Goal: Task Accomplishment & Management: Use online tool/utility

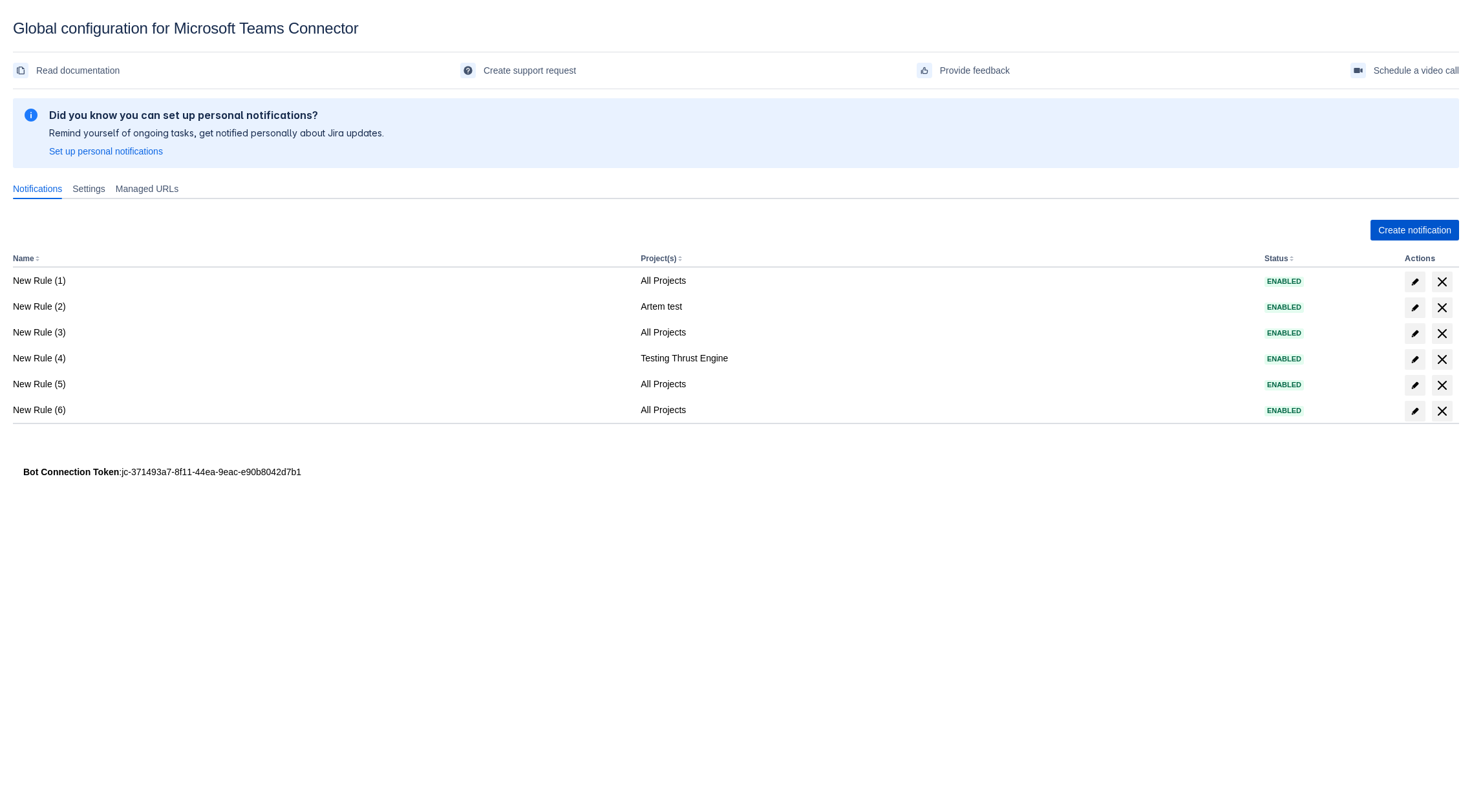
click at [1396, 227] on span "Create notification" at bounding box center [1415, 230] width 73 height 21
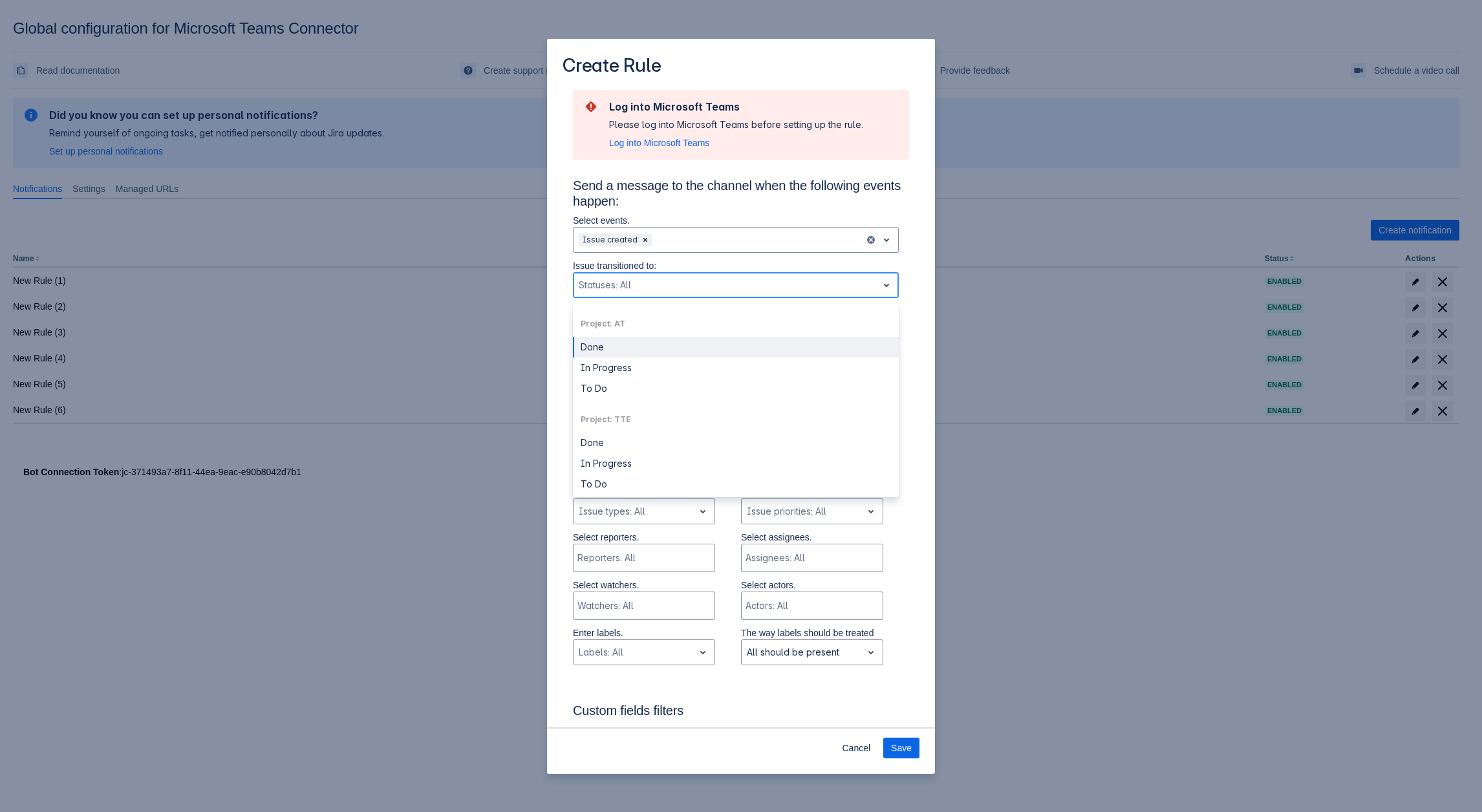
click at [661, 272] on div "Statuses: All" at bounding box center [735, 285] width 325 height 26
click at [615, 424] on div "Done" at bounding box center [735, 434] width 325 height 21
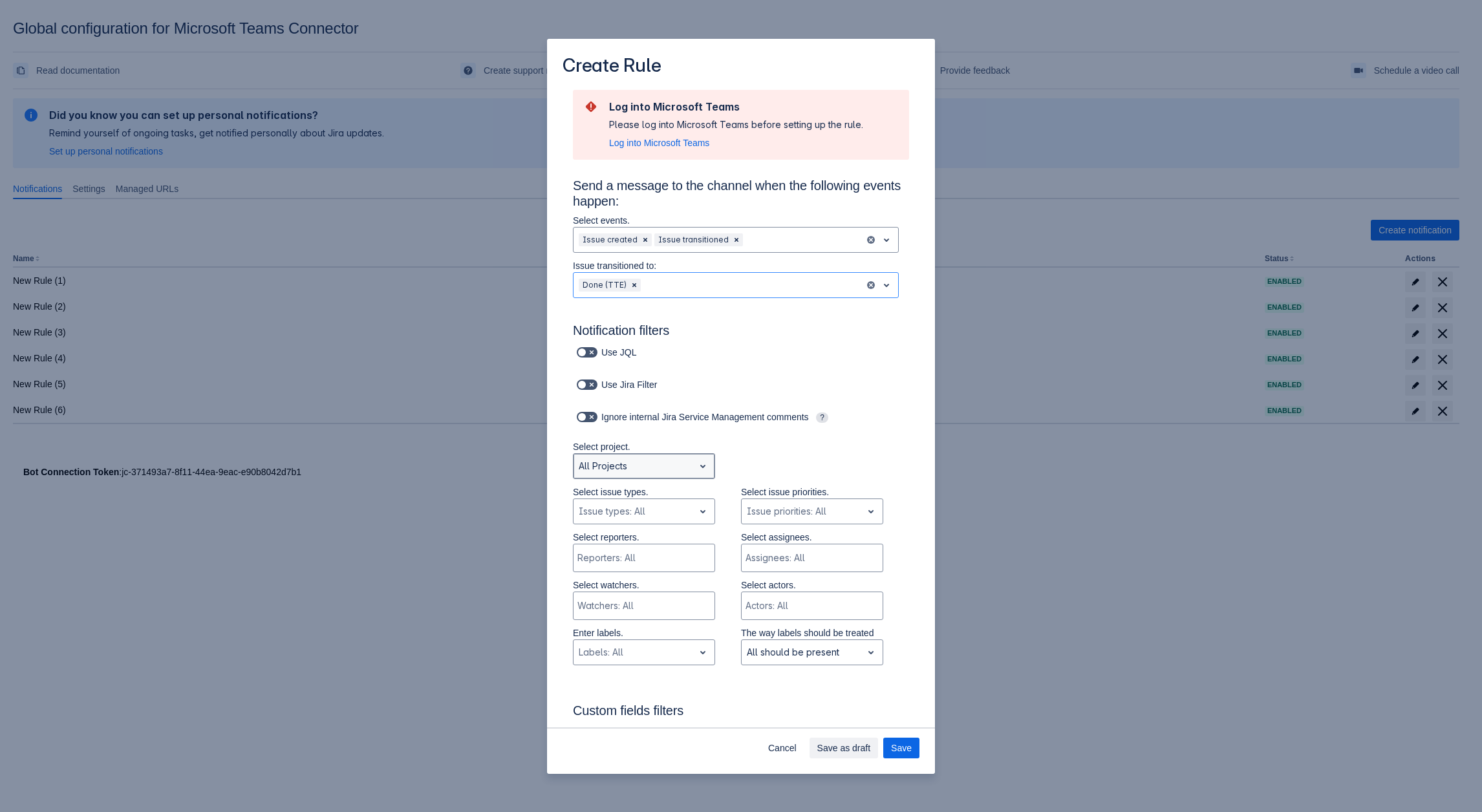
click at [681, 471] on div "Scrollable content" at bounding box center [633, 466] width 110 height 16
click at [634, 519] on div "Artem test" at bounding box center [643, 520] width 142 height 21
click at [645, 285] on div "Scrollable content" at bounding box center [725, 286] width 294 height 16
click at [626, 348] on div "In Progress" at bounding box center [735, 339] width 325 height 21
click at [667, 289] on div "Scrollable content" at bounding box center [752, 286] width 214 height 16
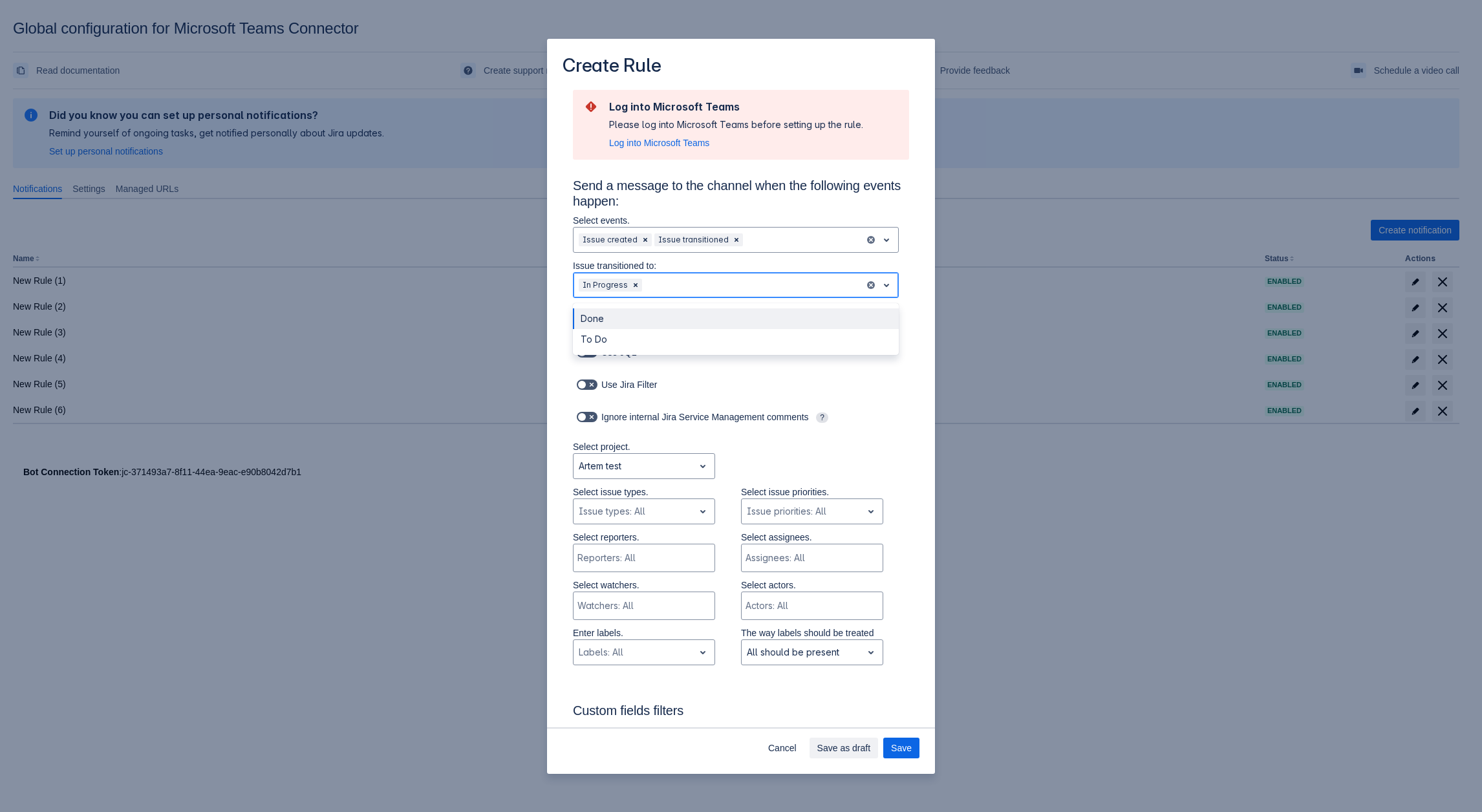
click at [625, 322] on div "Done" at bounding box center [735, 318] width 325 height 21
click at [695, 278] on div "Scrollable content" at bounding box center [773, 286] width 174 height 16
click at [634, 318] on div "To Do" at bounding box center [735, 318] width 325 height 21
click at [749, 290] on div "Scrollable content" at bounding box center [795, 286] width 129 height 16
click at [676, 397] on div "Use Jira Filter" at bounding box center [740, 392] width 336 height 33
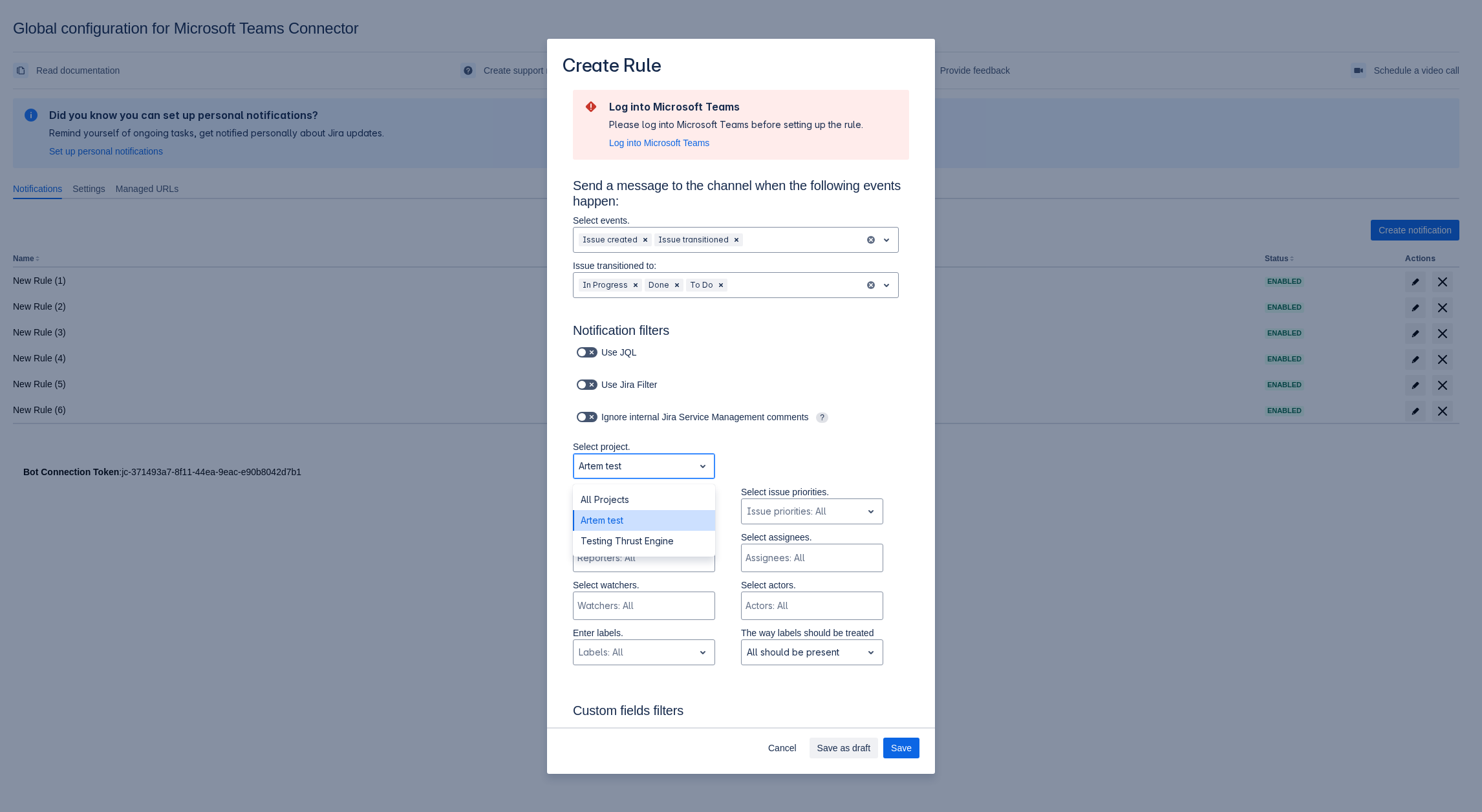
click at [636, 468] on div "Scrollable content" at bounding box center [633, 466] width 110 height 16
click at [608, 498] on div "All Projects" at bounding box center [643, 499] width 142 height 21
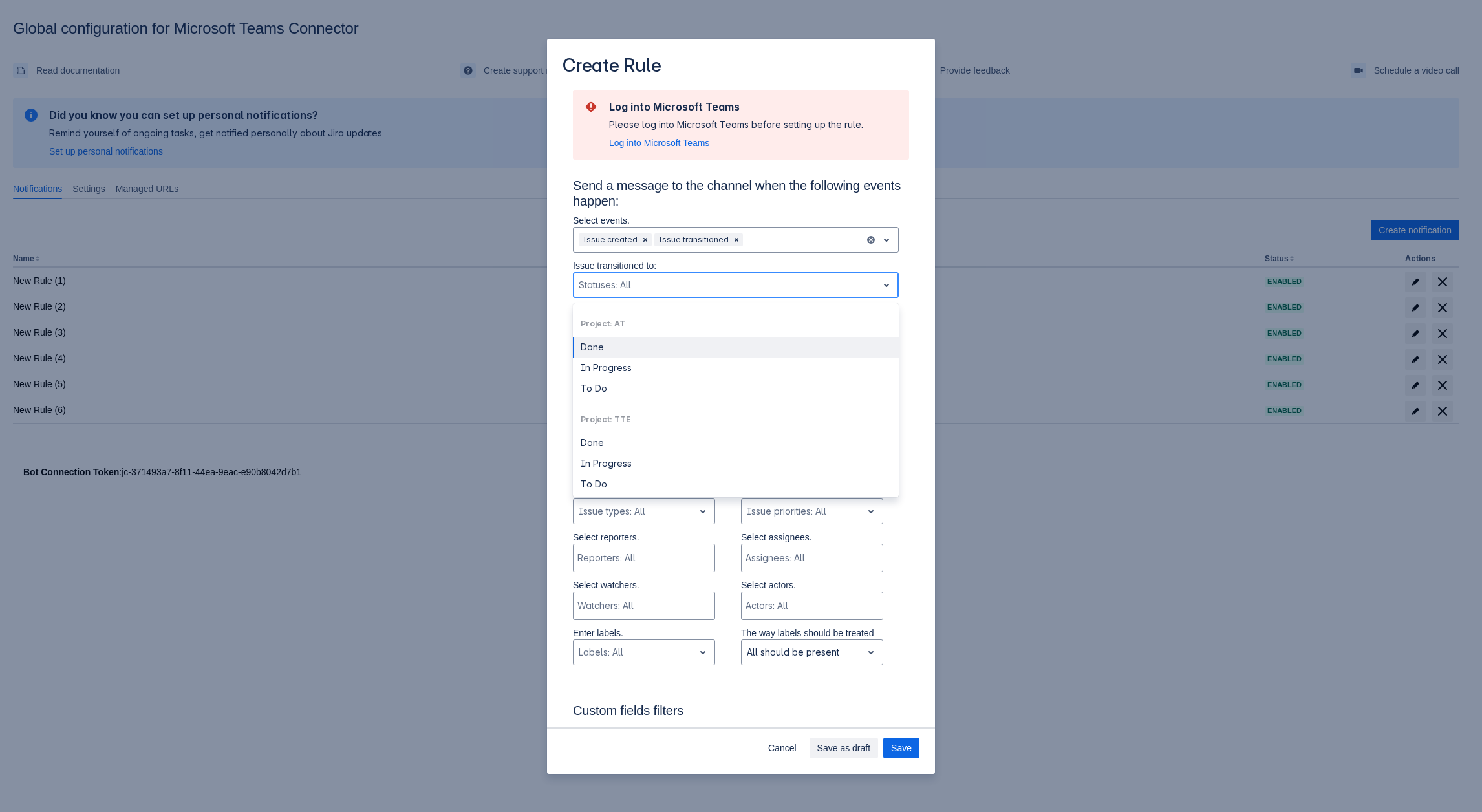
click at [673, 287] on div "Scrollable content" at bounding box center [725, 286] width 294 height 16
click at [614, 467] on div "In Progress" at bounding box center [735, 463] width 325 height 21
click at [709, 292] on div "Scrollable content" at bounding box center [763, 286] width 191 height 16
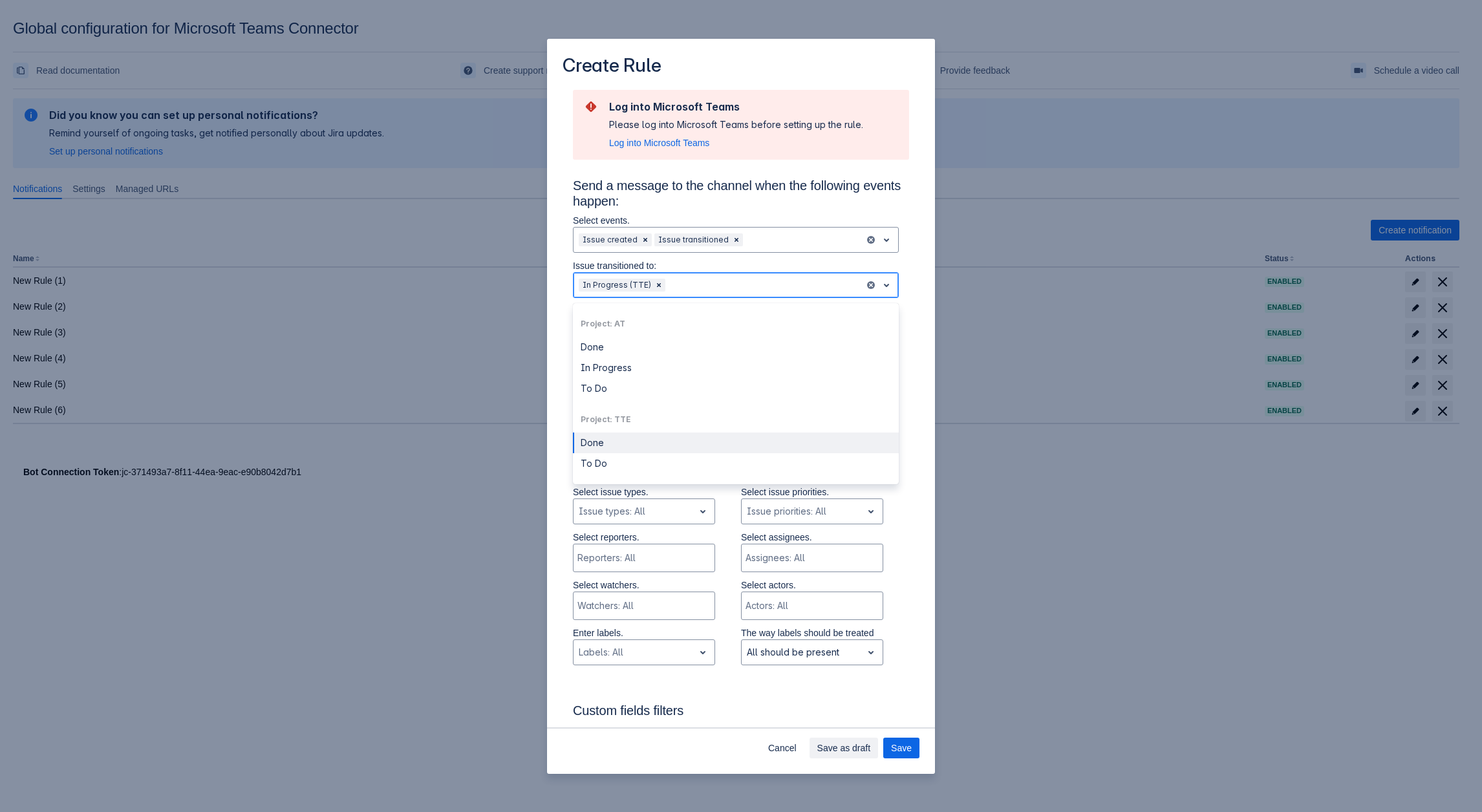
click at [614, 433] on div "Done" at bounding box center [735, 442] width 325 height 21
click at [744, 278] on div "Scrollable content" at bounding box center [796, 286] width 127 height 16
click at [638, 440] on div "To Do" at bounding box center [735, 442] width 325 height 21
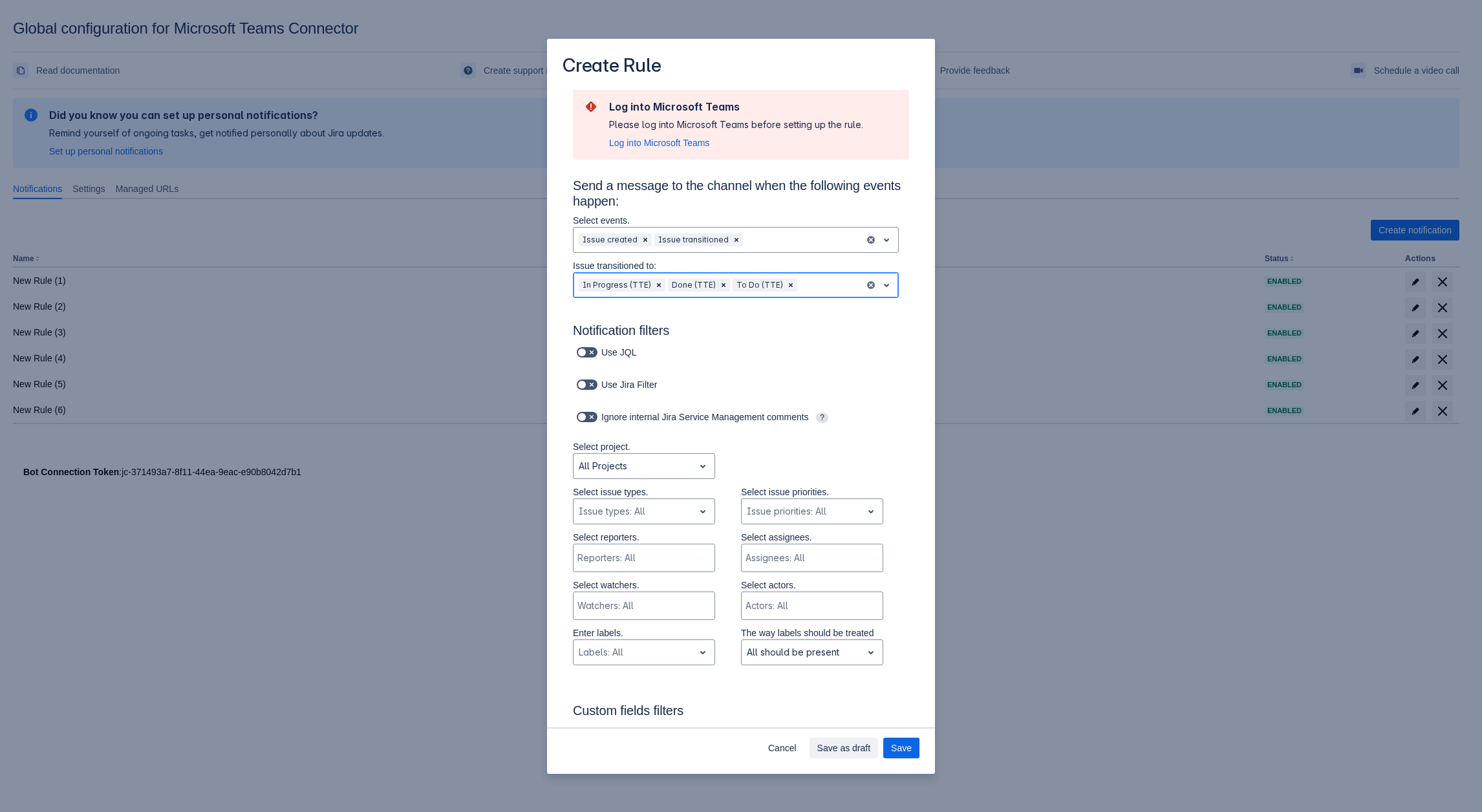
click at [808, 283] on div "Scrollable content" at bounding box center [829, 286] width 60 height 16
click at [637, 370] on div "In Progress" at bounding box center [735, 367] width 325 height 21
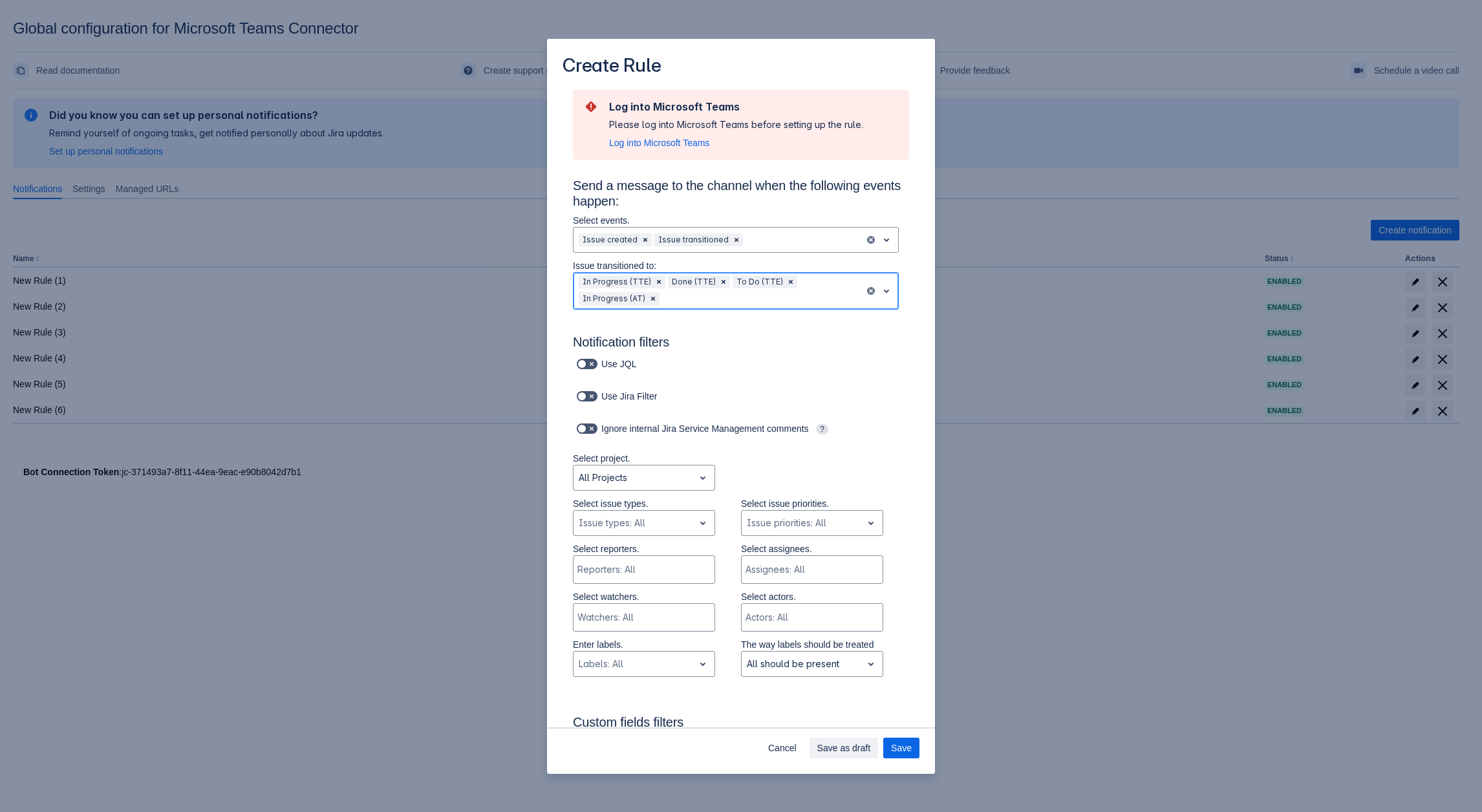
click at [790, 289] on div "In Progress (TTE) Done (TTE) To Do (TTE) In Progress (AT)" at bounding box center [718, 290] width 291 height 36
click at [641, 358] on div "Done" at bounding box center [735, 358] width 325 height 21
click at [800, 298] on div "Scrollable content" at bounding box center [790, 298] width 138 height 16
click at [612, 355] on div "To Do" at bounding box center [735, 358] width 325 height 21
click at [636, 515] on div "Scrollable content" at bounding box center [633, 522] width 110 height 16
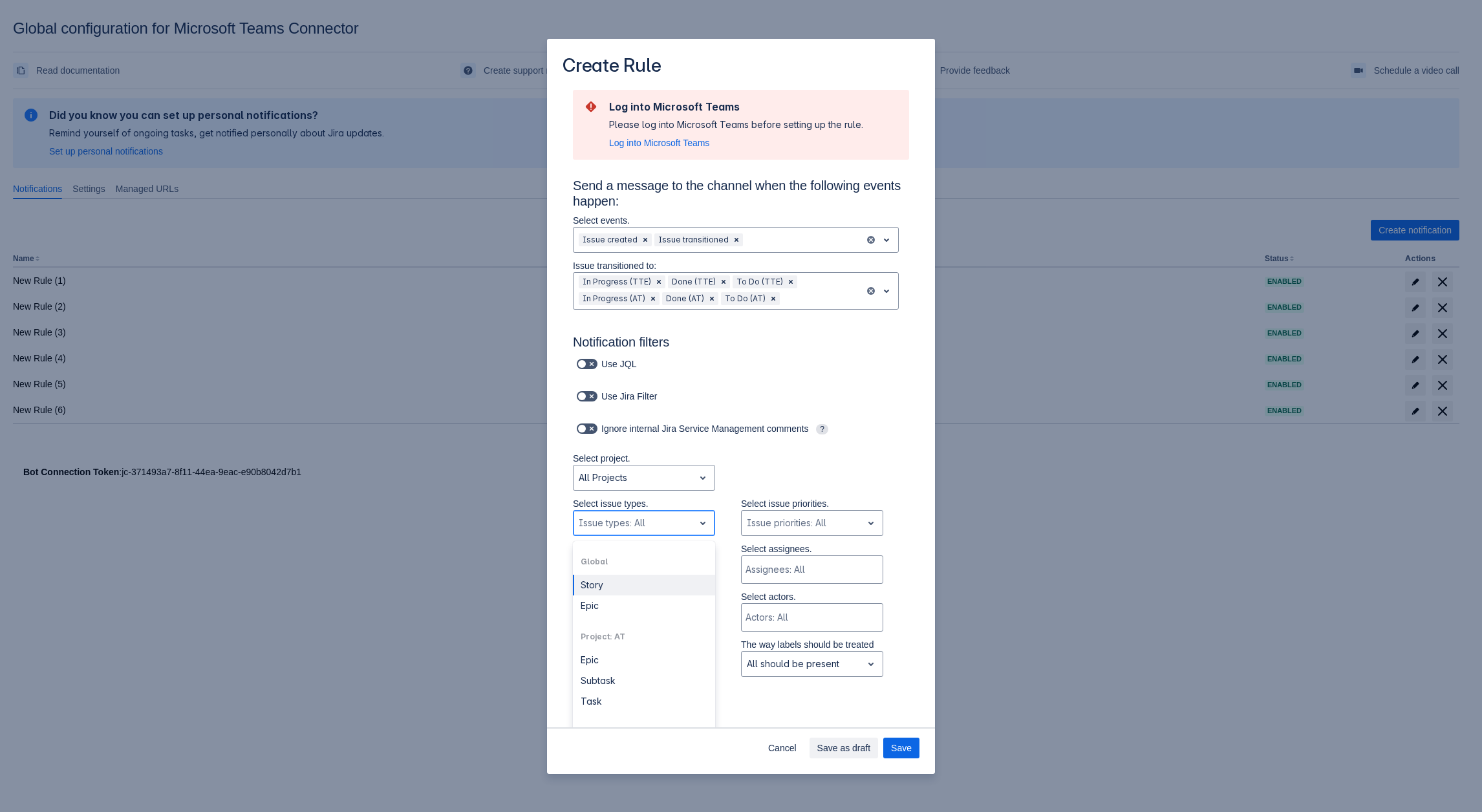
click at [604, 586] on div "Story" at bounding box center [643, 584] width 142 height 21
click at [640, 522] on div "Scrollable content" at bounding box center [647, 522] width 57 height 16
click at [603, 644] on div "Epic" at bounding box center [643, 638] width 142 height 21
click at [642, 535] on div "Scrollable content" at bounding box center [627, 536] width 97 height 16
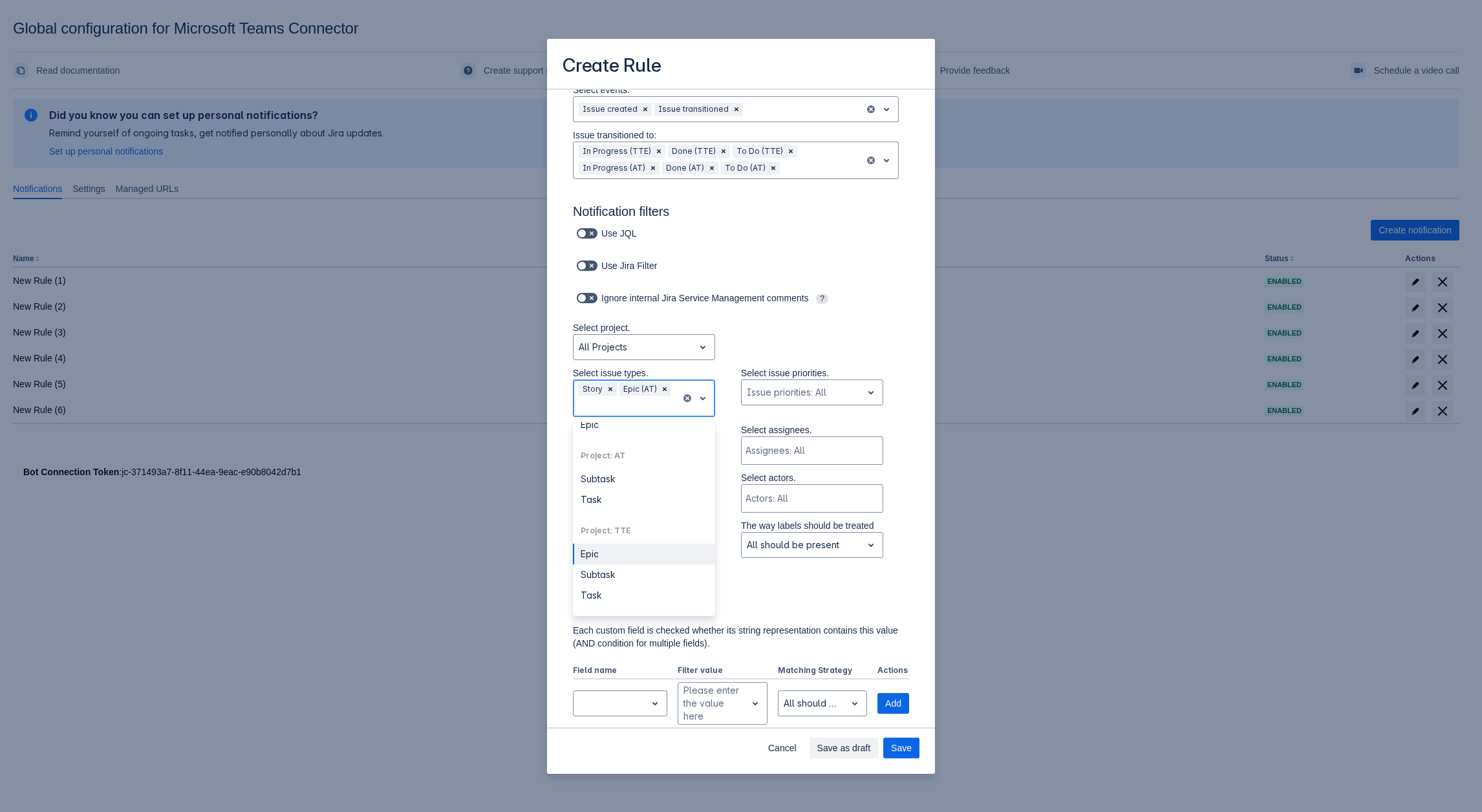
scroll to position [133, 0]
click at [631, 574] on div "Subtask" at bounding box center [643, 573] width 142 height 21
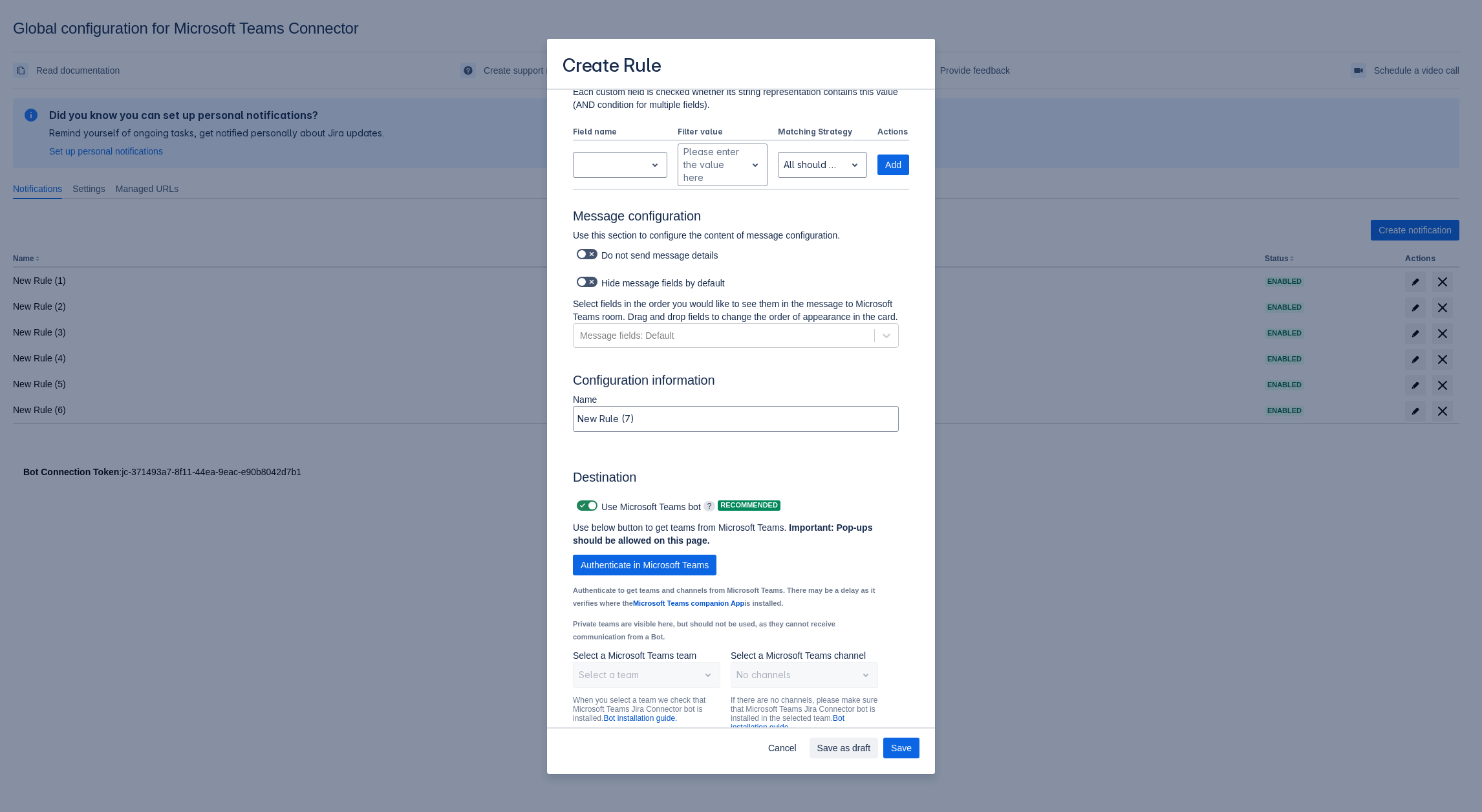
scroll to position [730, 0]
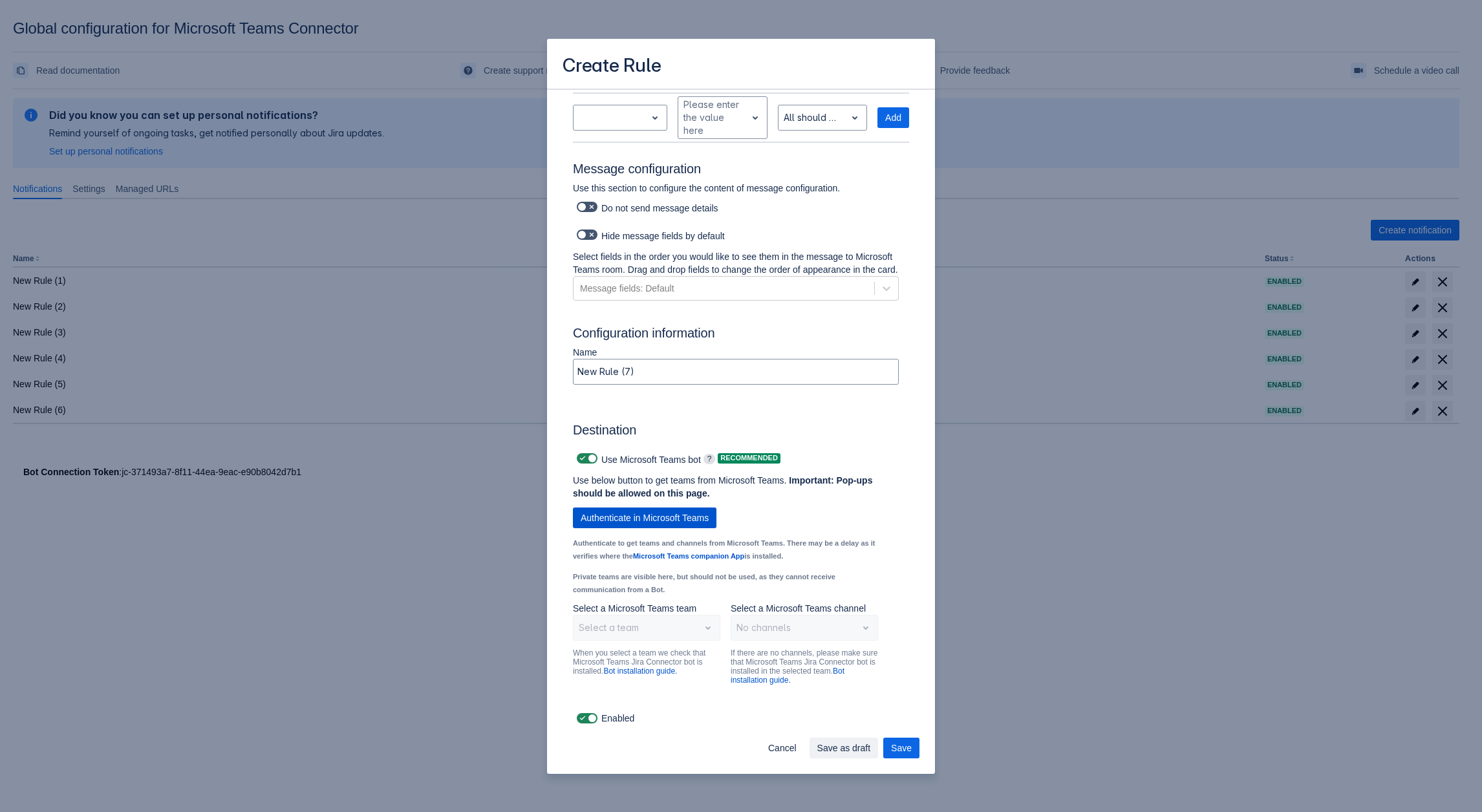
click at [641, 519] on span "Authenticate in Microsoft Teams" at bounding box center [644, 518] width 128 height 21
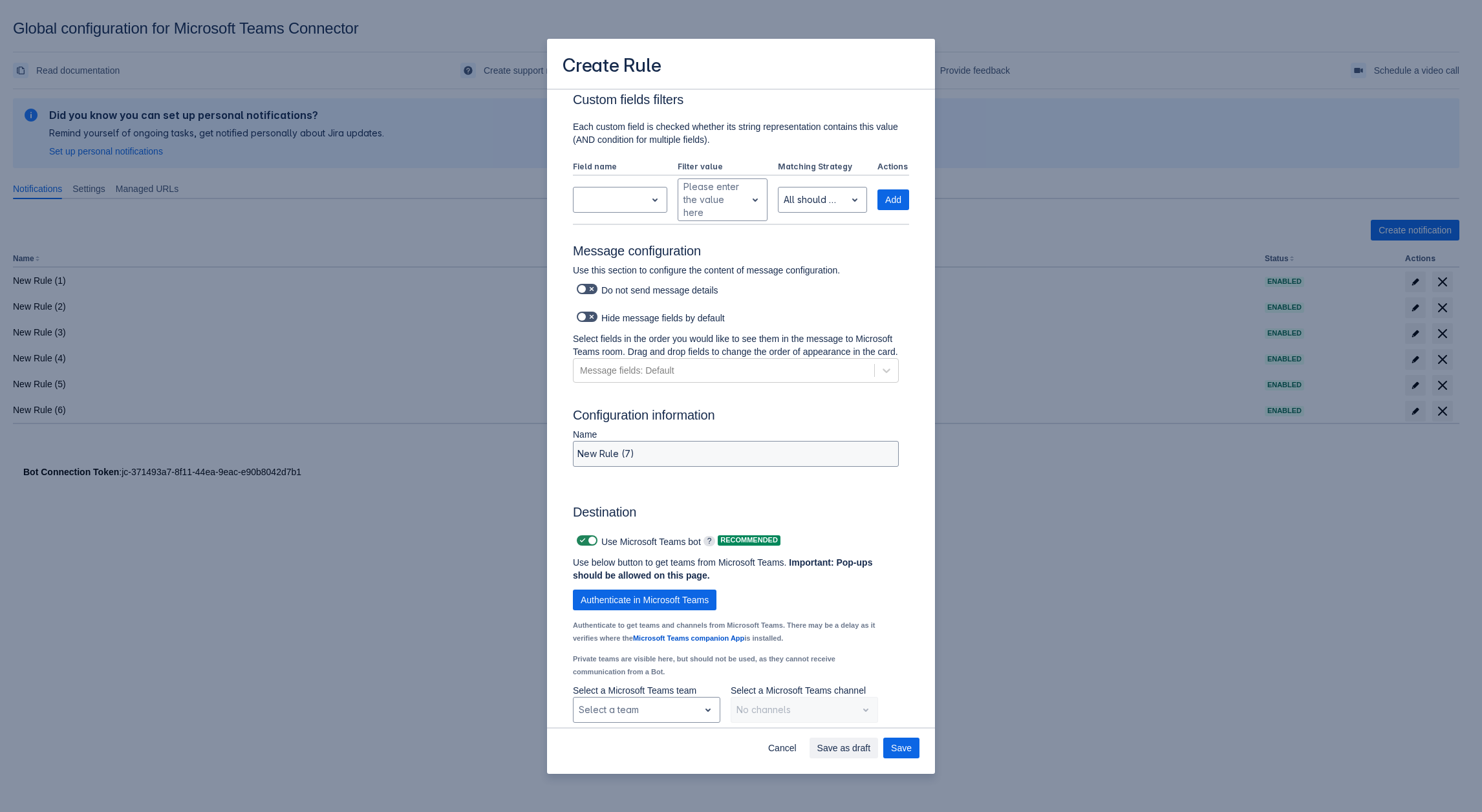
scroll to position [642, 0]
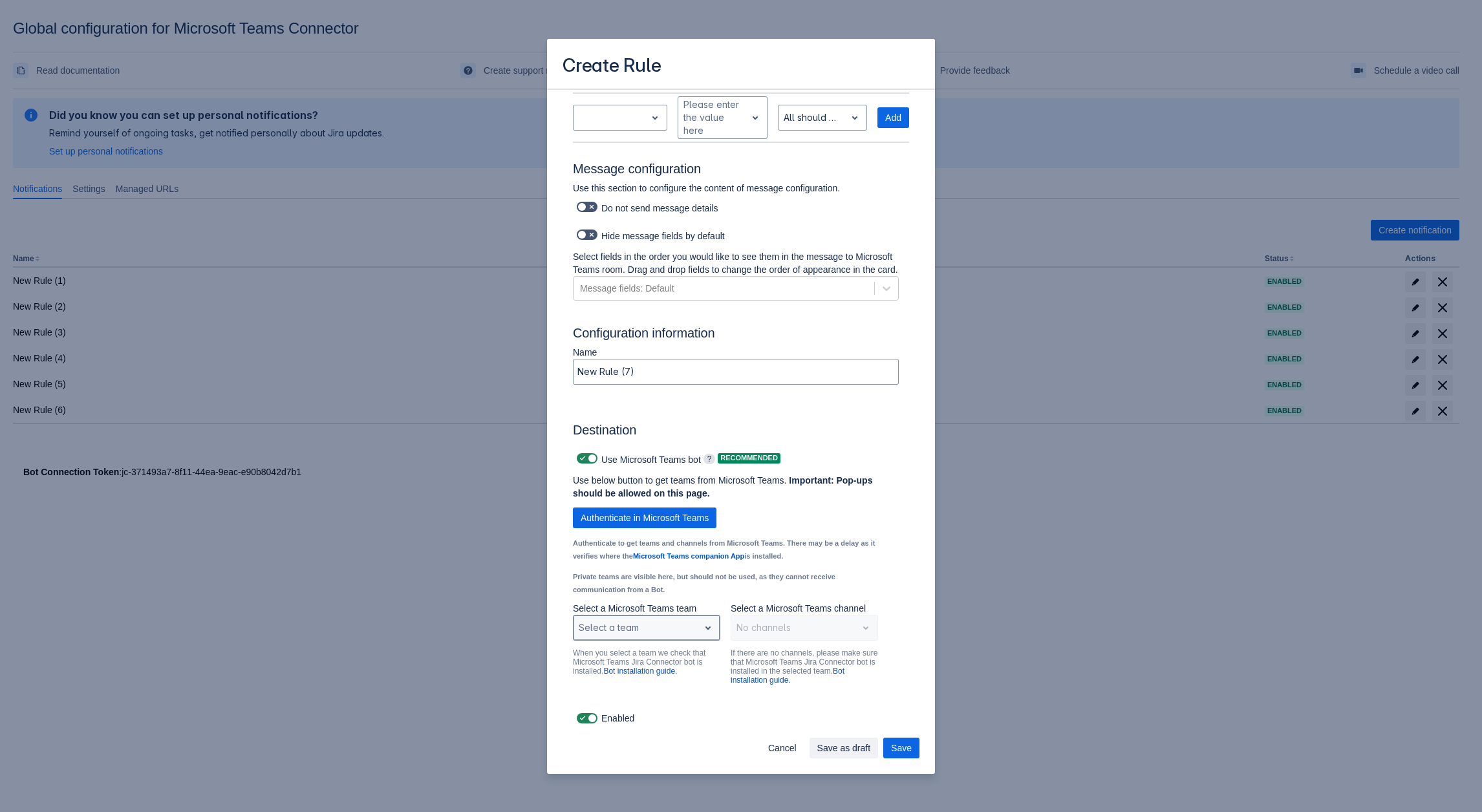
click at [638, 637] on div "Select a team" at bounding box center [636, 627] width 125 height 21
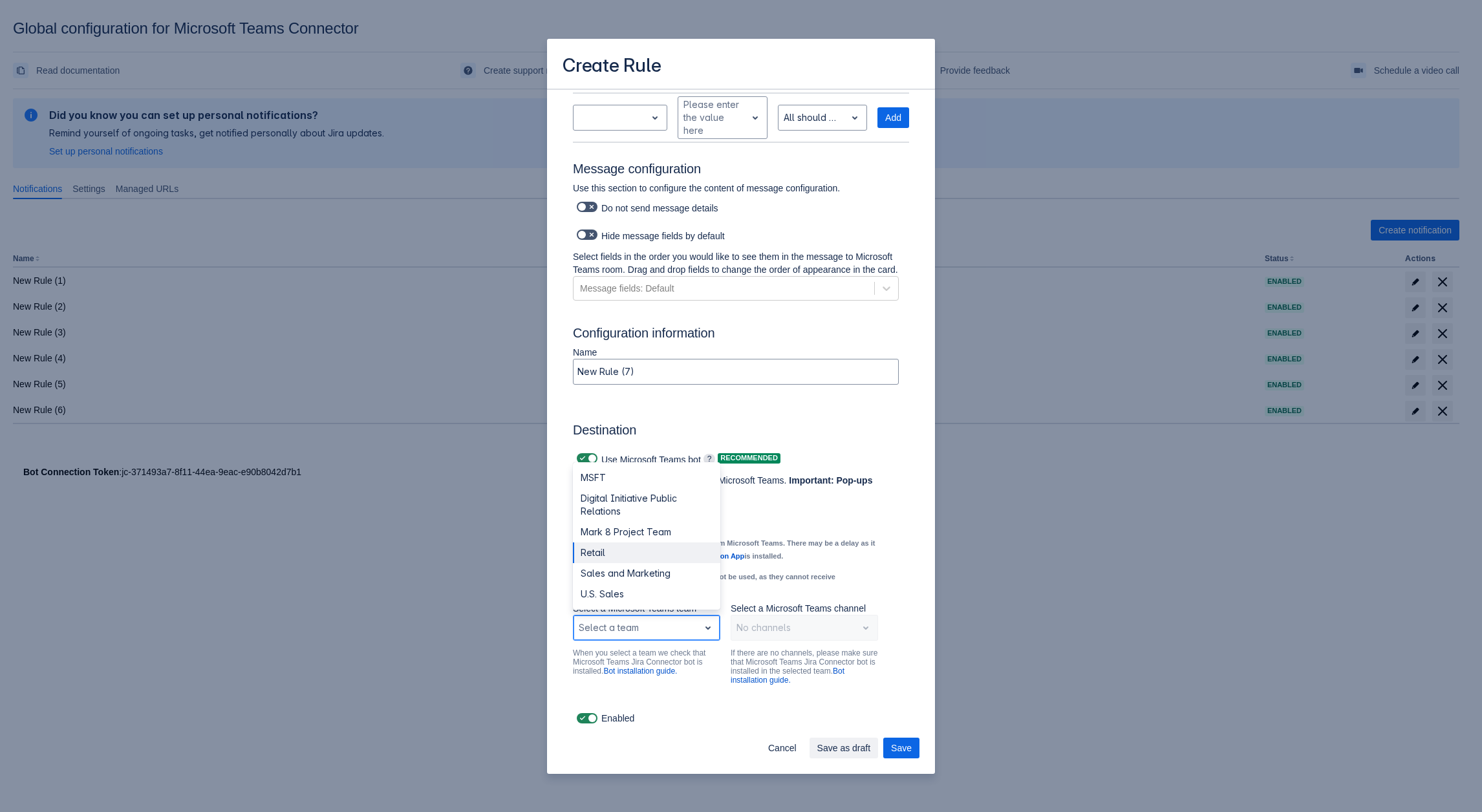
click at [632, 550] on div "Retail" at bounding box center [646, 552] width 148 height 21
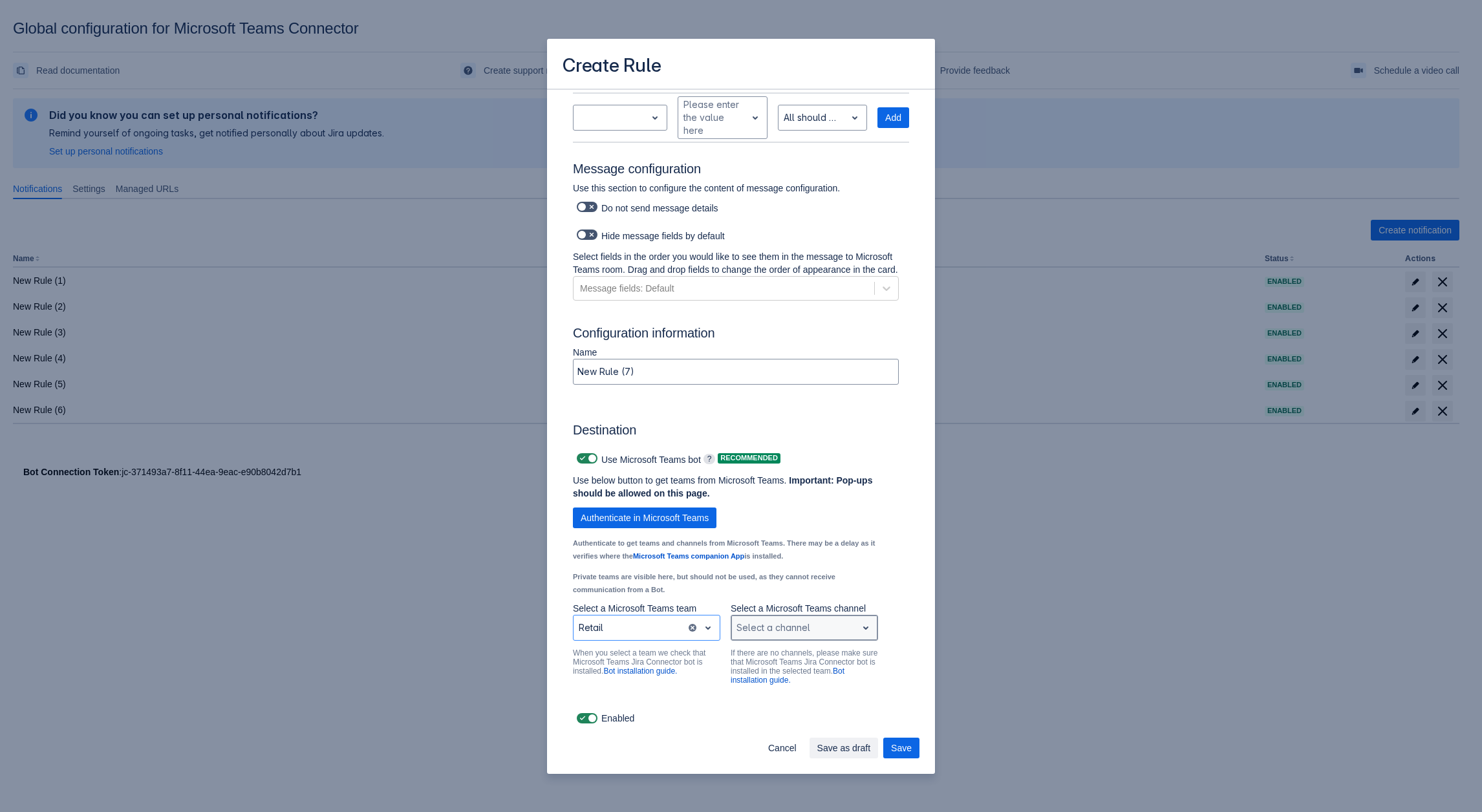
click at [760, 635] on div "Scrollable content" at bounding box center [794, 628] width 115 height 16
click at [772, 600] on div "General" at bounding box center [803, 594] width 148 height 21
click at [909, 749] on span "Save" at bounding box center [901, 748] width 21 height 21
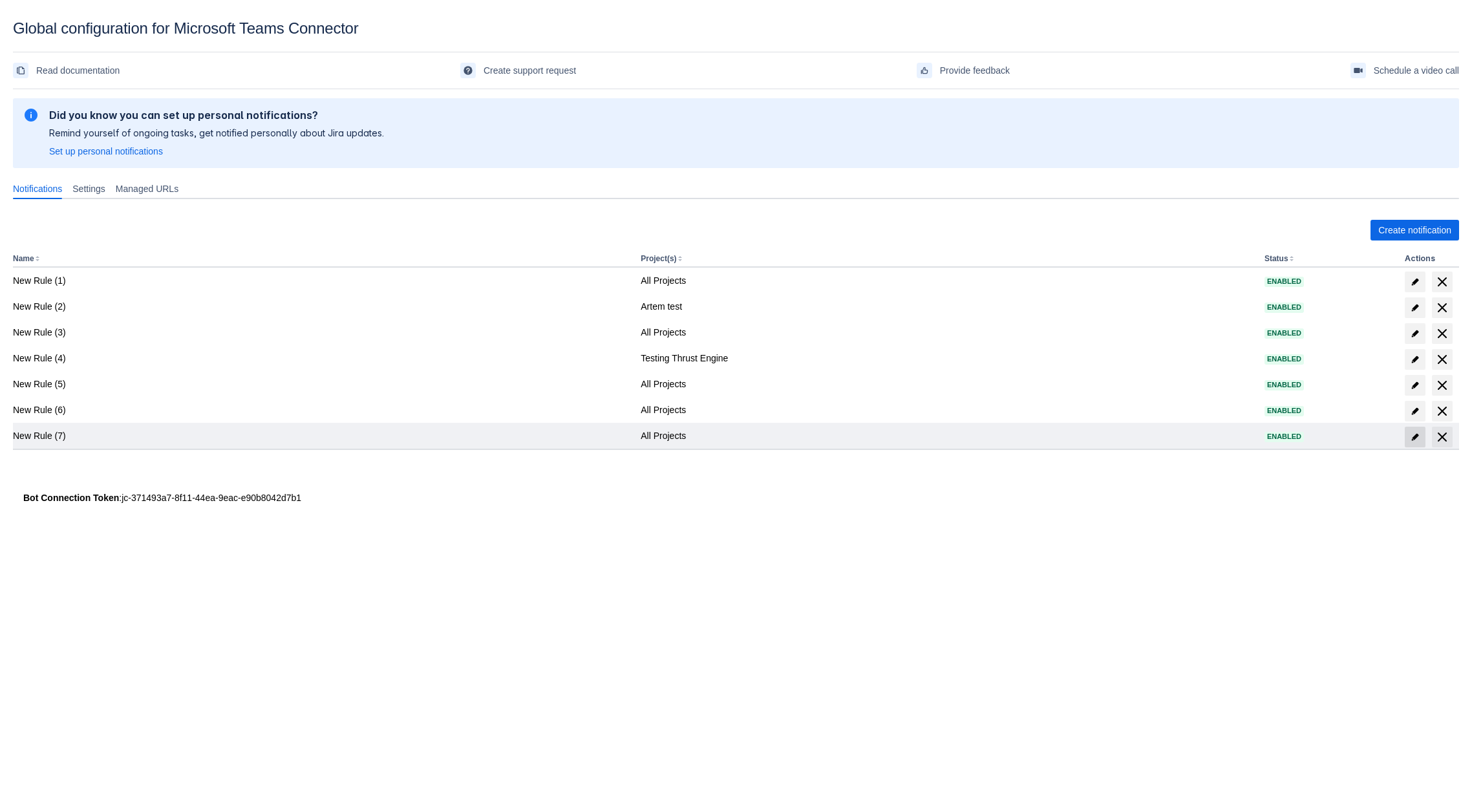
click at [1422, 442] on span at bounding box center [1414, 436] width 21 height 21
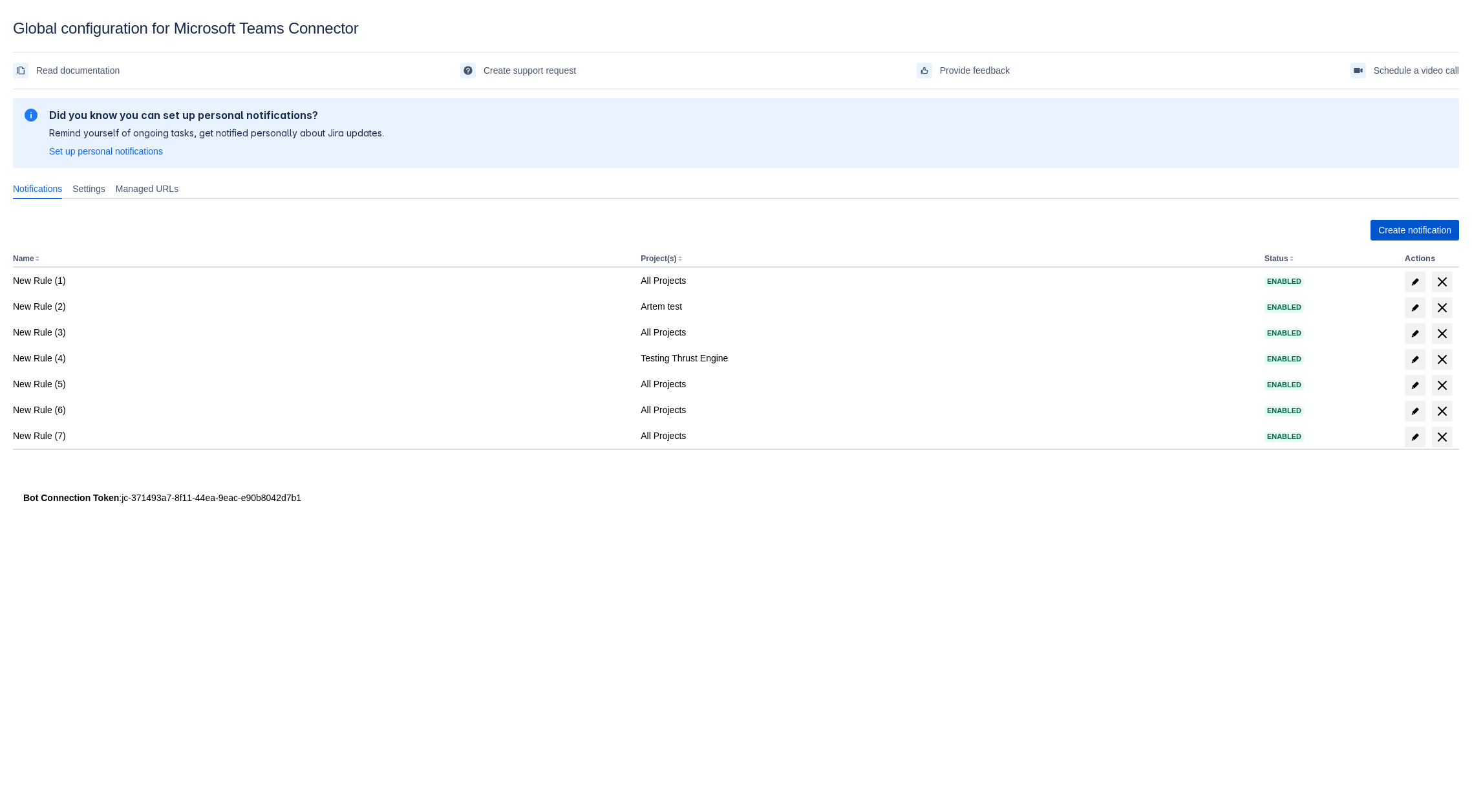
click at [1389, 231] on span "Create notification" at bounding box center [1415, 230] width 73 height 21
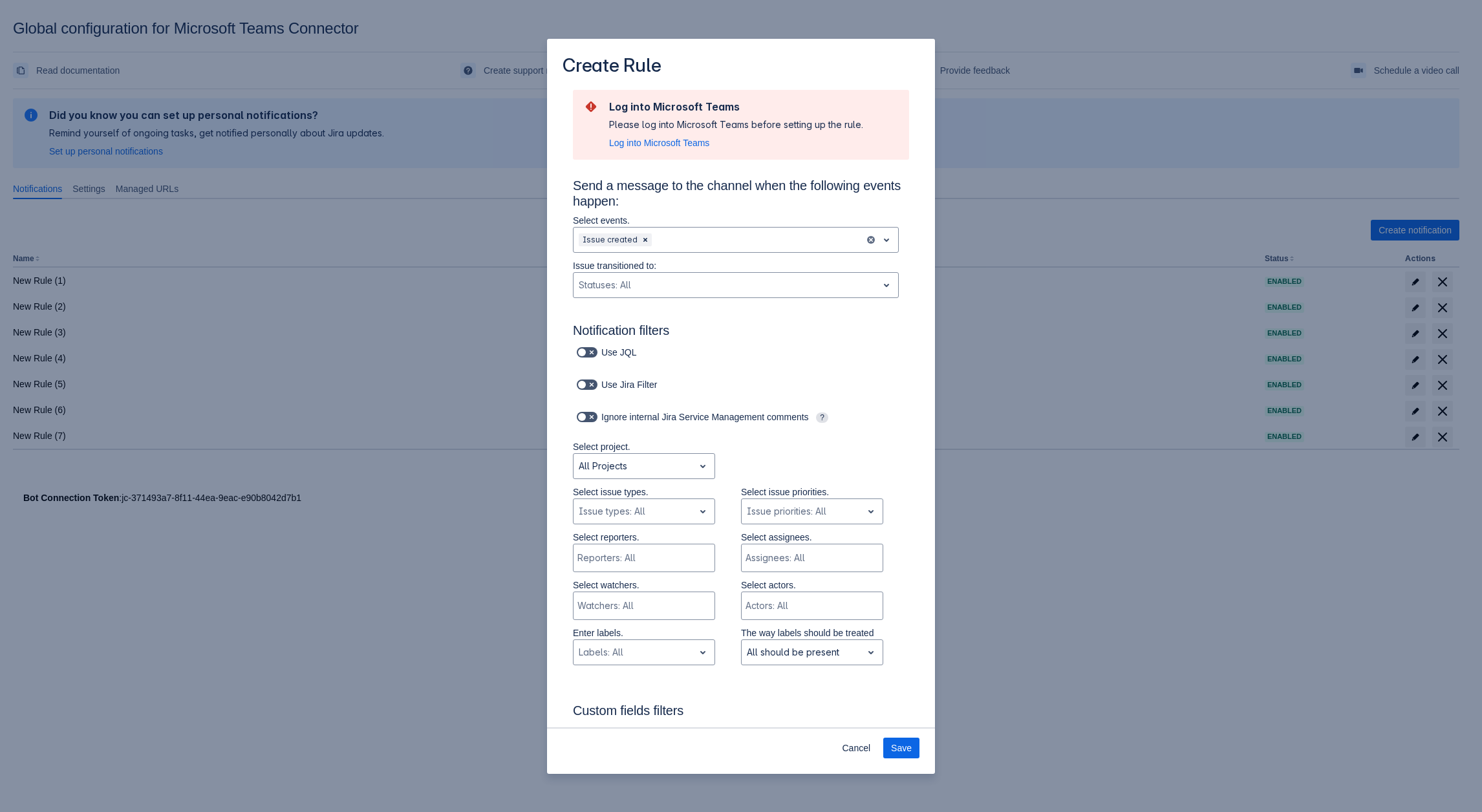
click at [1020, 529] on div "Create Rule Log into Microsoft Teams Please log into Microsoft Teams before set…" at bounding box center [741, 406] width 1482 height 812
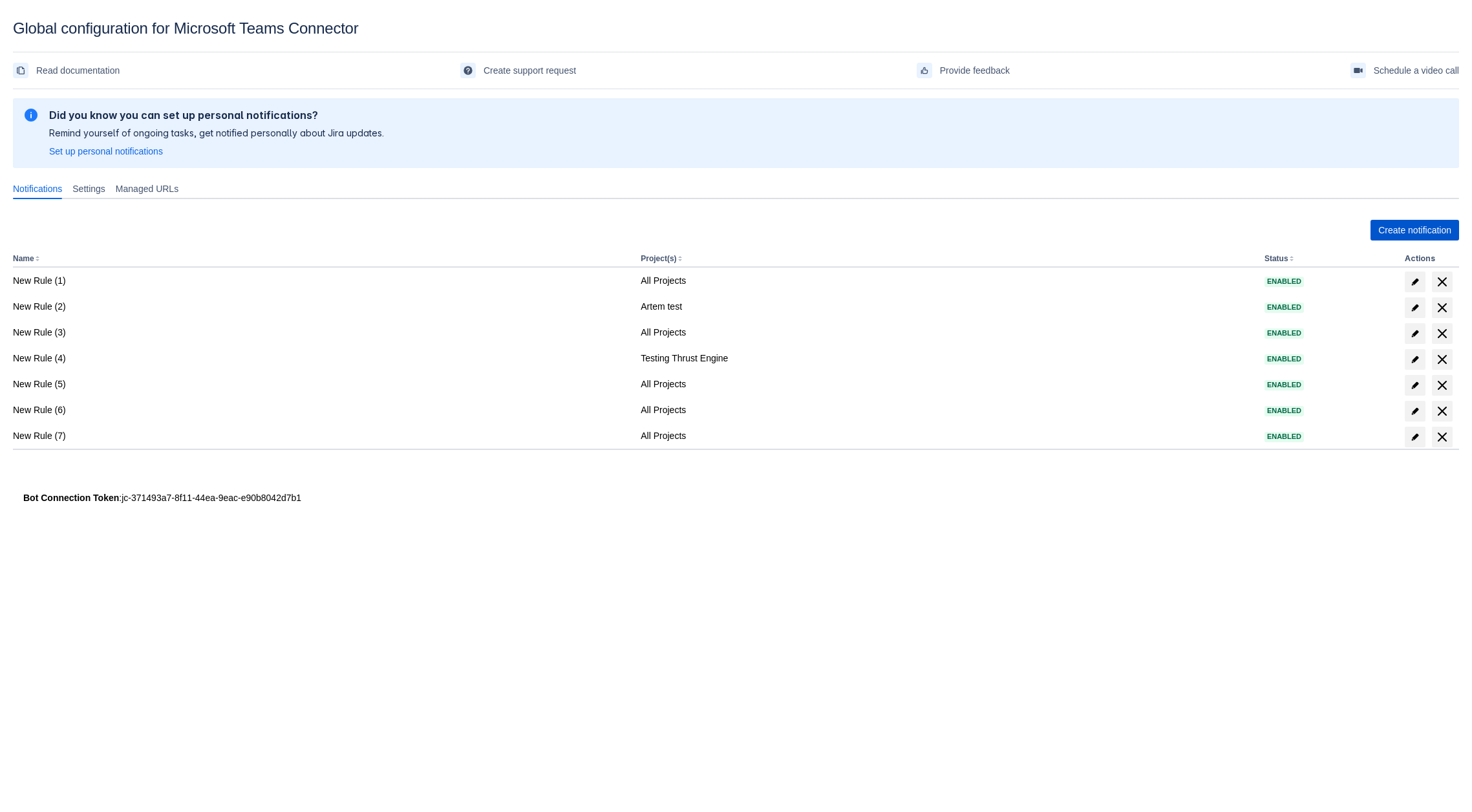
click at [1402, 231] on span "Create notification" at bounding box center [1415, 230] width 73 height 21
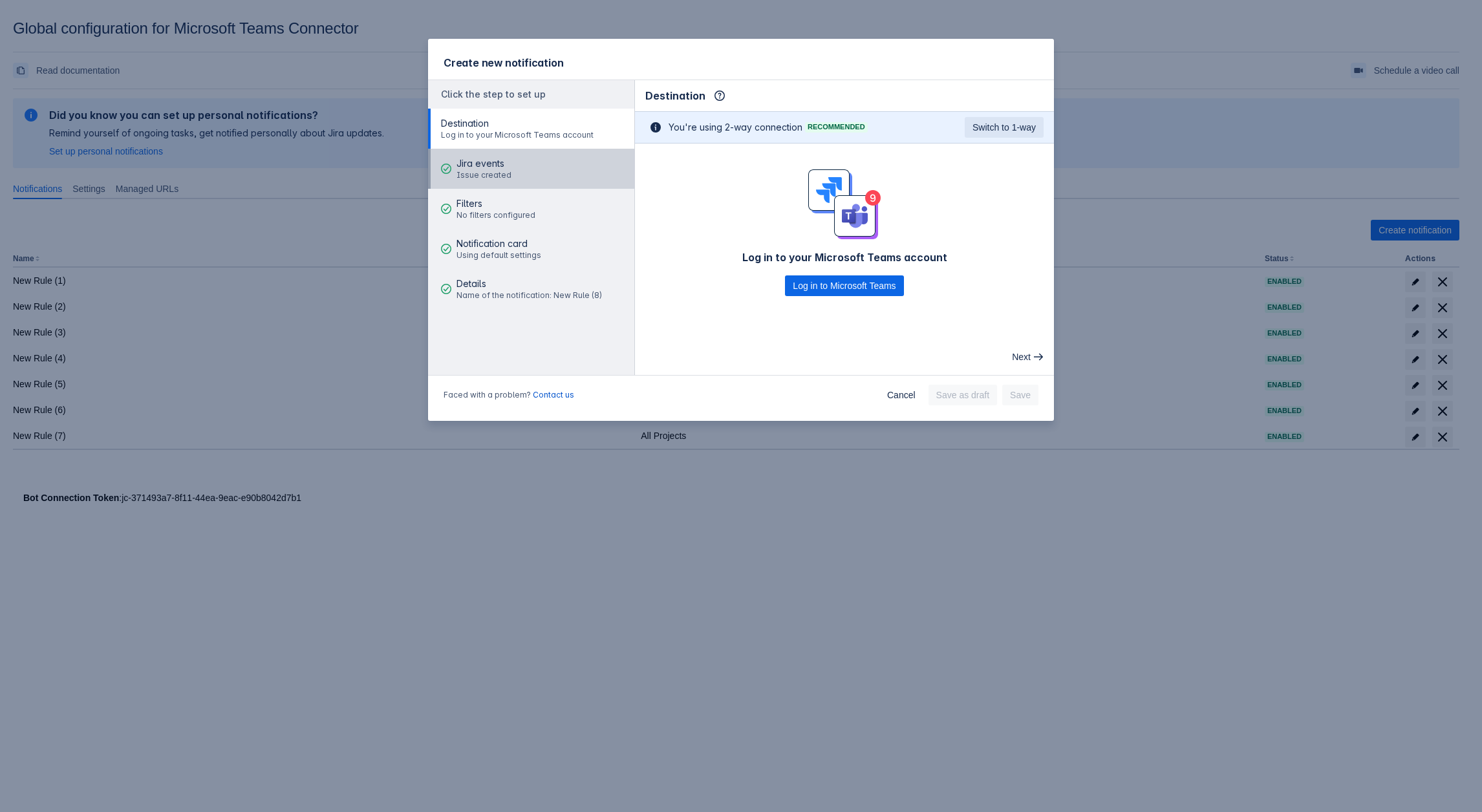
click at [497, 168] on span "Jira events" at bounding box center [483, 163] width 55 height 13
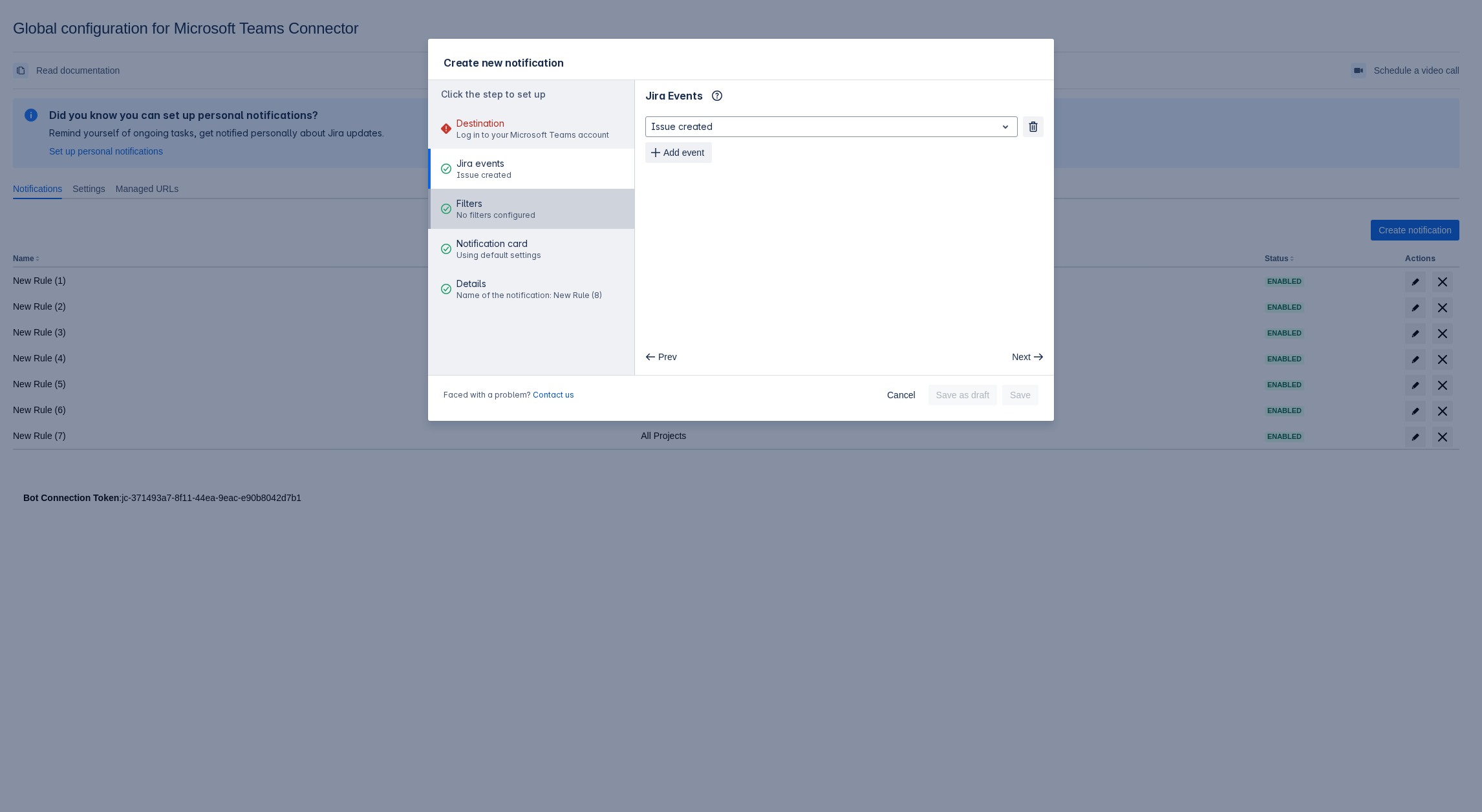
click at [542, 196] on button "Filters No filters configured" at bounding box center [531, 208] width 206 height 40
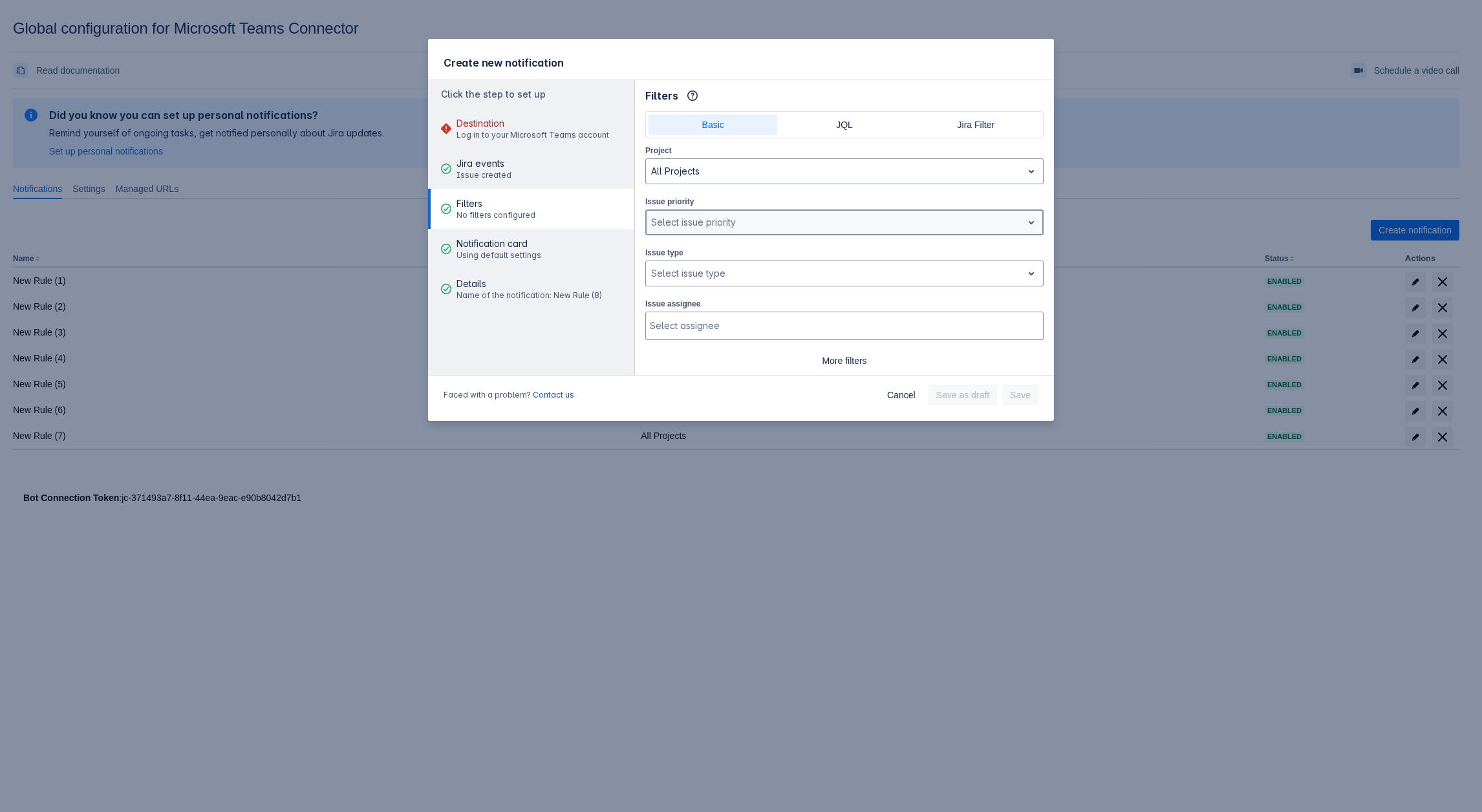
click at [680, 217] on div at bounding box center [833, 222] width 366 height 16
click at [713, 280] on div "Select issue type" at bounding box center [833, 273] width 376 height 21
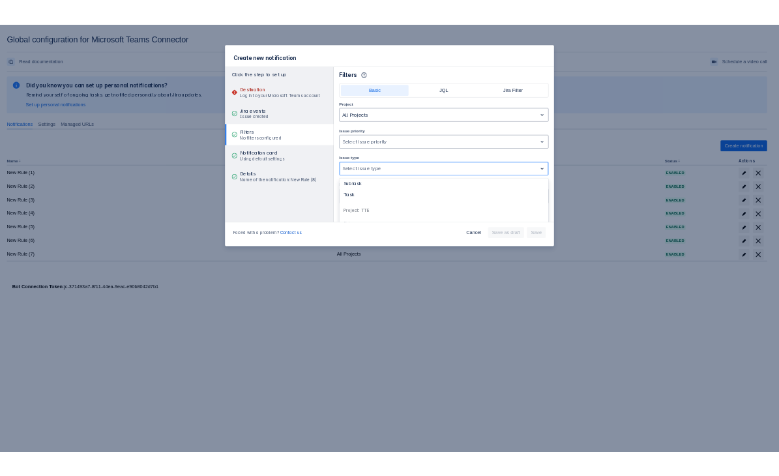
scroll to position [158, 0]
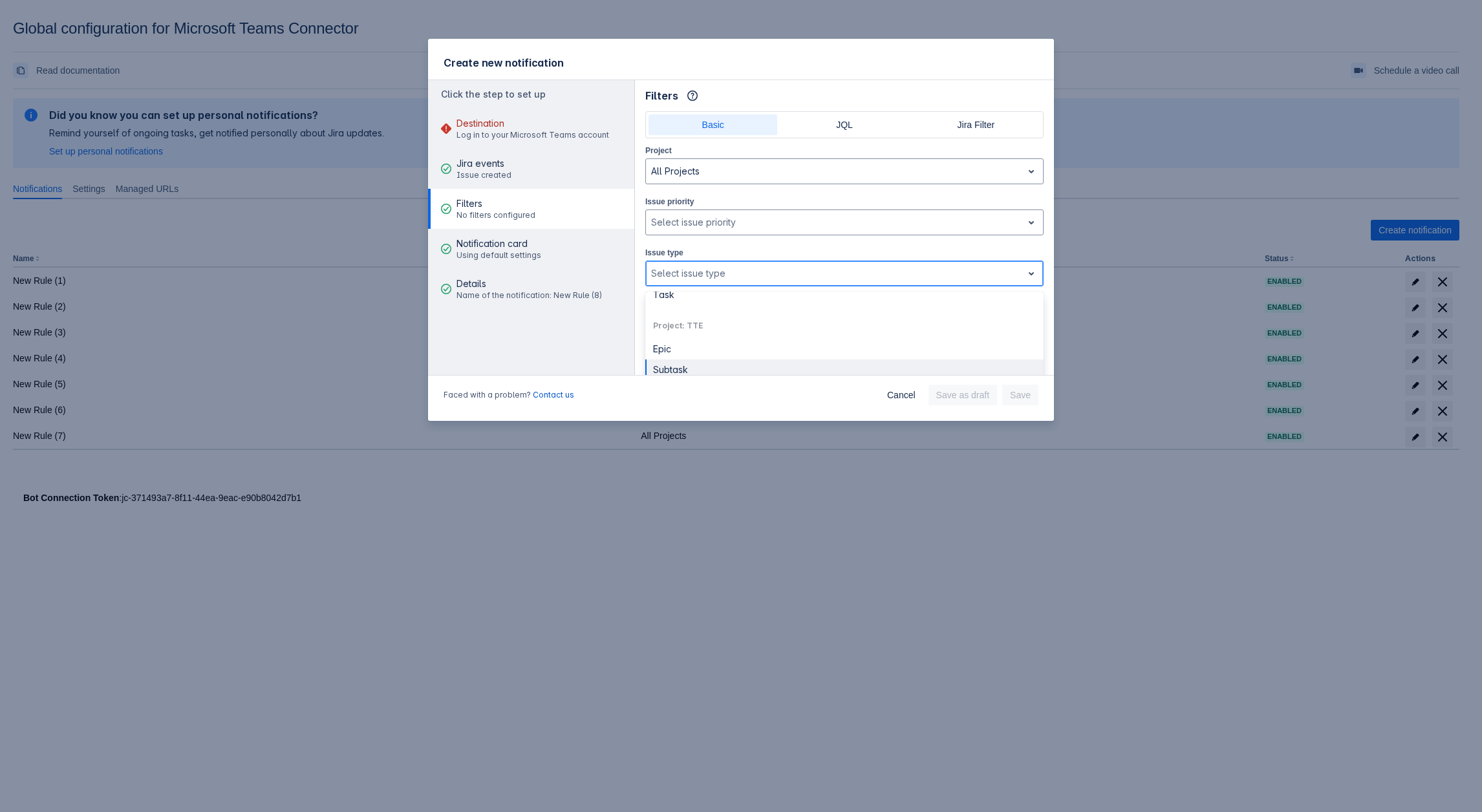
click at [687, 360] on div "Subtask" at bounding box center [843, 369] width 398 height 21
click at [769, 269] on div at bounding box center [866, 274] width 278 height 16
click at [700, 346] on div "Epic" at bounding box center [843, 356] width 398 height 21
click at [929, 709] on div "Create new notification Click the step to set up Destination Log in to your Mic…" at bounding box center [741, 406] width 1482 height 812
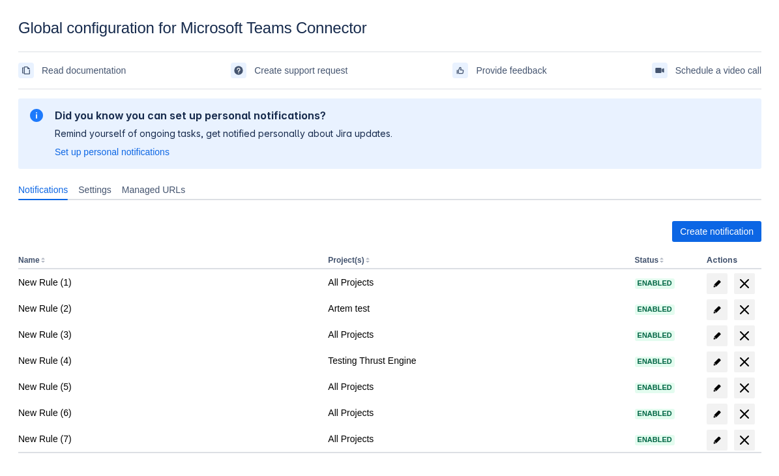
scroll to position [63, 0]
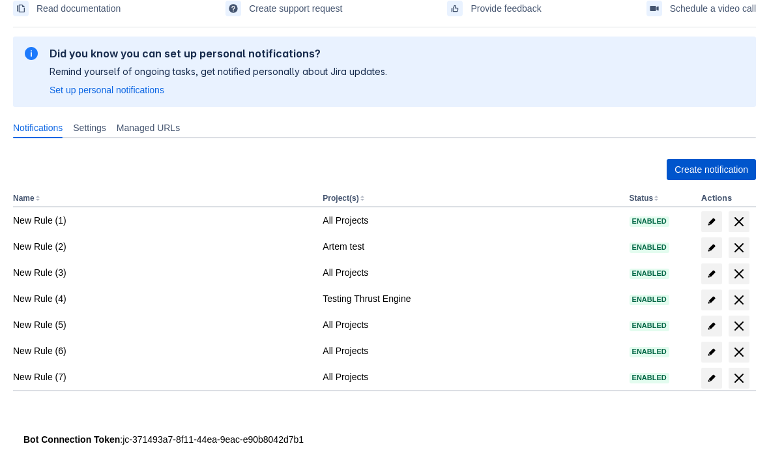
click at [680, 170] on span "Create notification" at bounding box center [712, 169] width 74 height 21
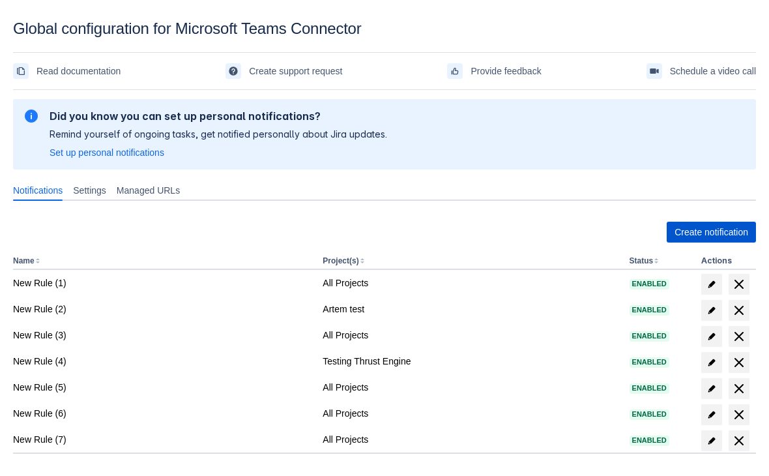
click at [696, 224] on span "Create notification" at bounding box center [712, 232] width 74 height 21
click at [725, 222] on span "Create notification" at bounding box center [712, 232] width 74 height 21
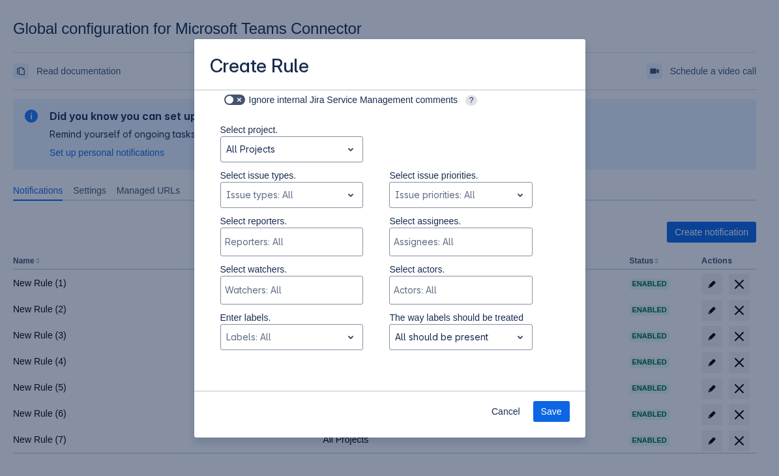
scroll to position [327, 0]
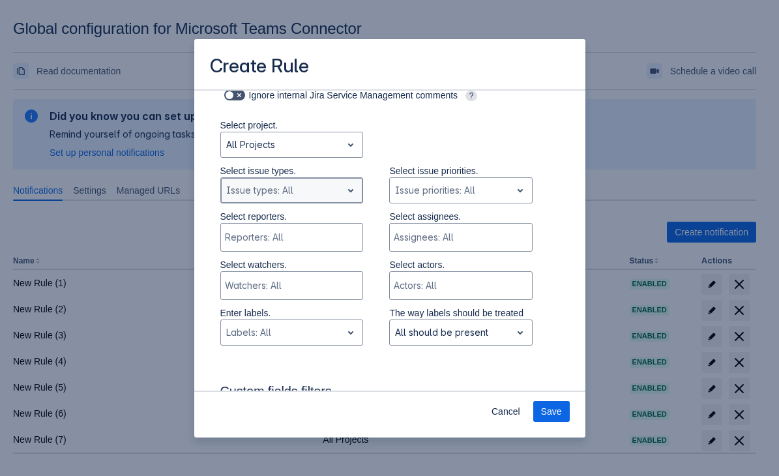
click at [270, 185] on div "Scrollable content" at bounding box center [281, 190] width 111 height 16
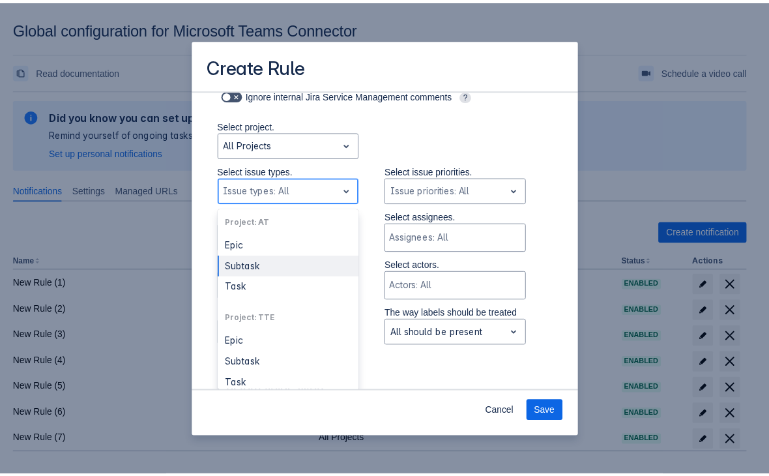
scroll to position [0, 0]
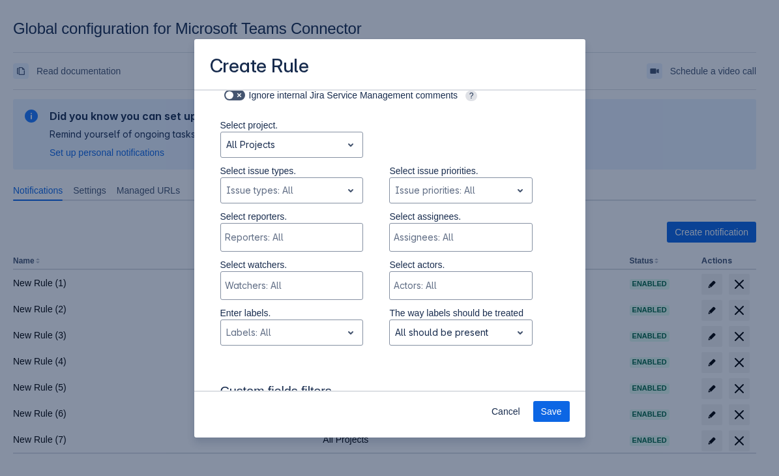
click at [636, 153] on div "Create Rule Log into Microsoft Teams Please log into Microsoft Teams before set…" at bounding box center [389, 238] width 779 height 476
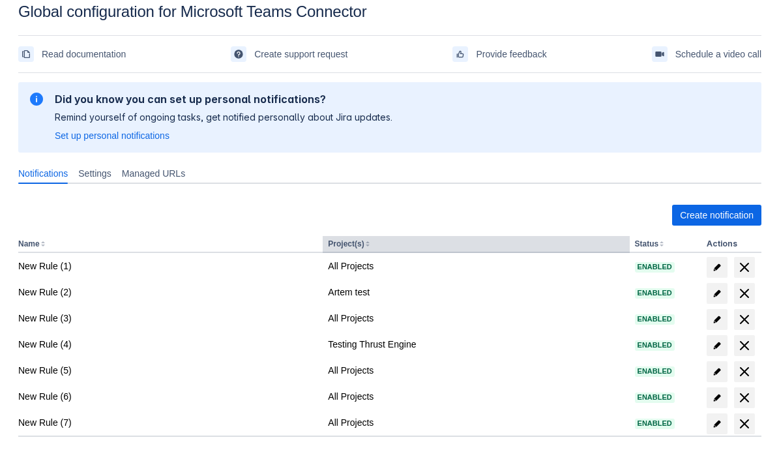
scroll to position [63, 0]
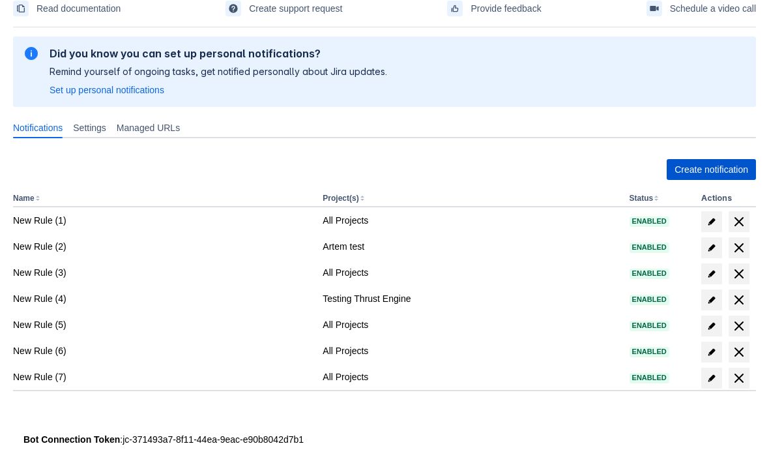
click at [692, 171] on span "Create notification" at bounding box center [712, 169] width 74 height 21
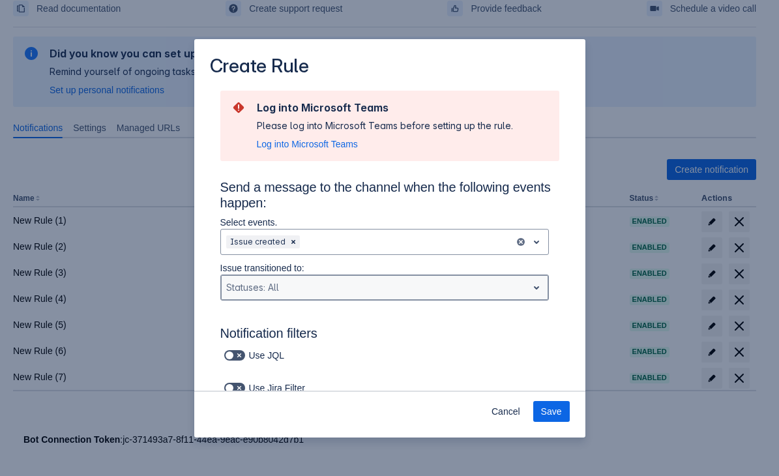
click at [260, 294] on div "Scrollable content" at bounding box center [374, 288] width 296 height 16
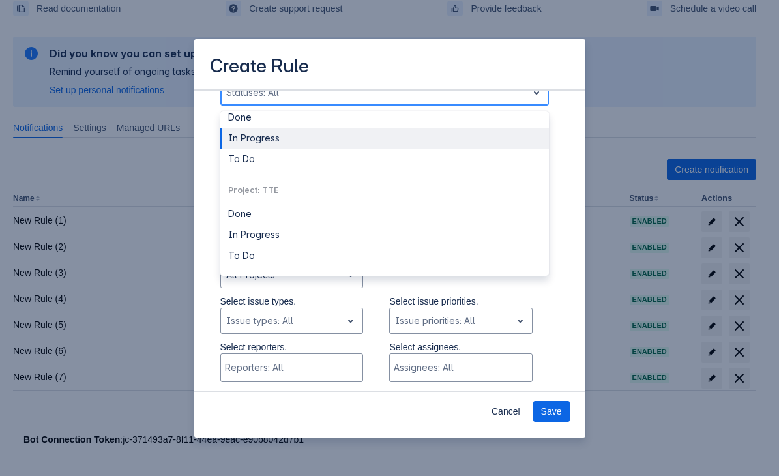
scroll to position [0, 0]
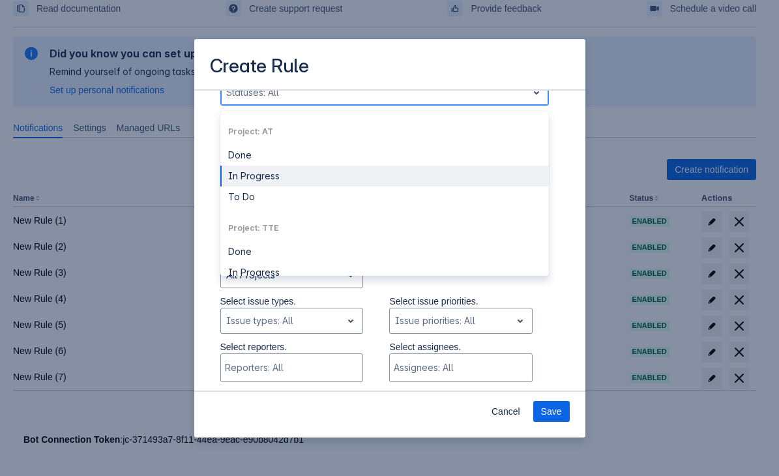
click at [254, 169] on div "In Progress" at bounding box center [384, 176] width 328 height 21
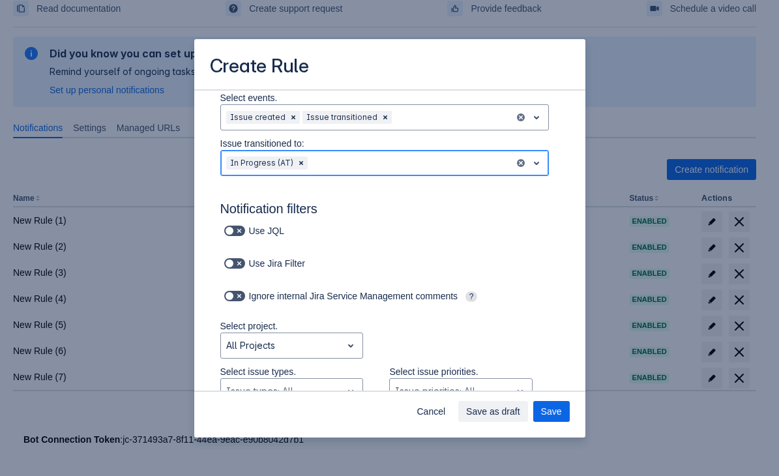
scroll to position [131, 0]
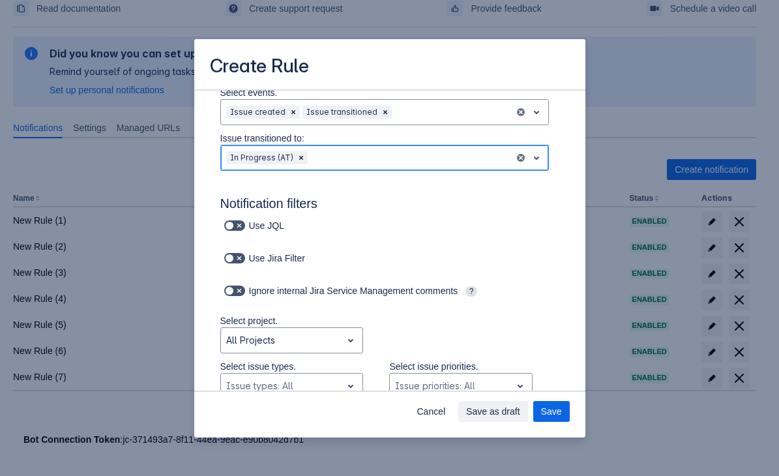
click at [334, 160] on div "Scrollable content" at bounding box center [409, 158] width 199 height 16
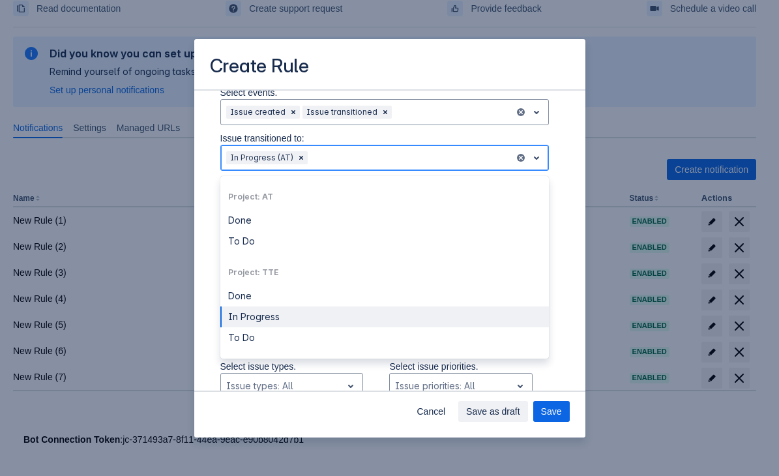
click at [269, 309] on div "In Progress" at bounding box center [384, 316] width 328 height 21
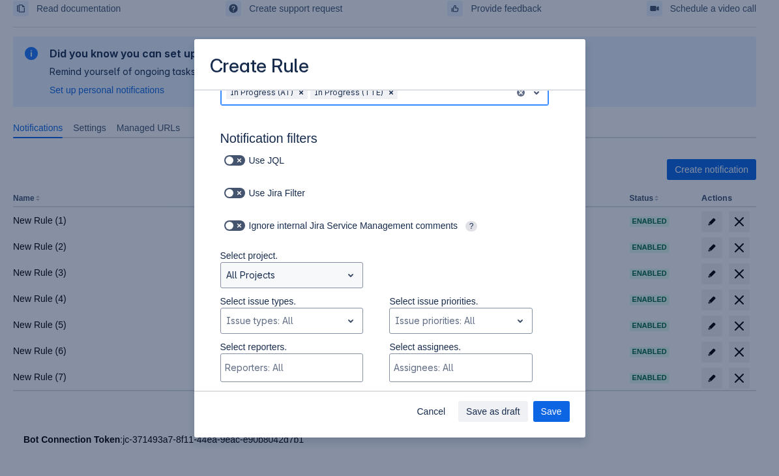
scroll to position [261, 0]
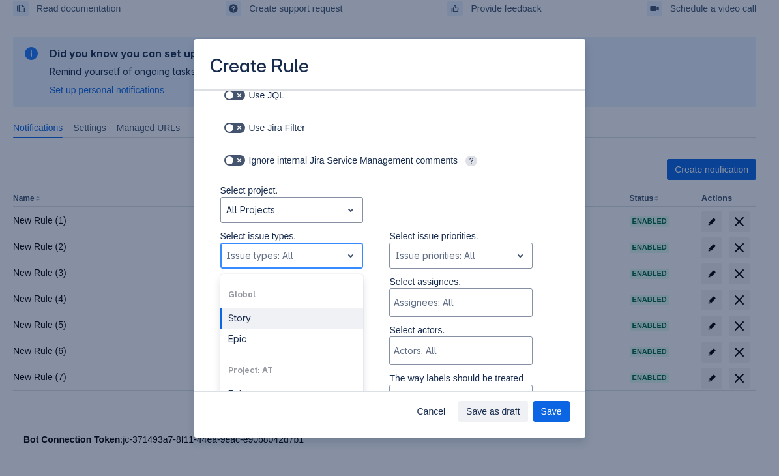
click at [258, 262] on div "Scrollable content" at bounding box center [281, 256] width 111 height 16
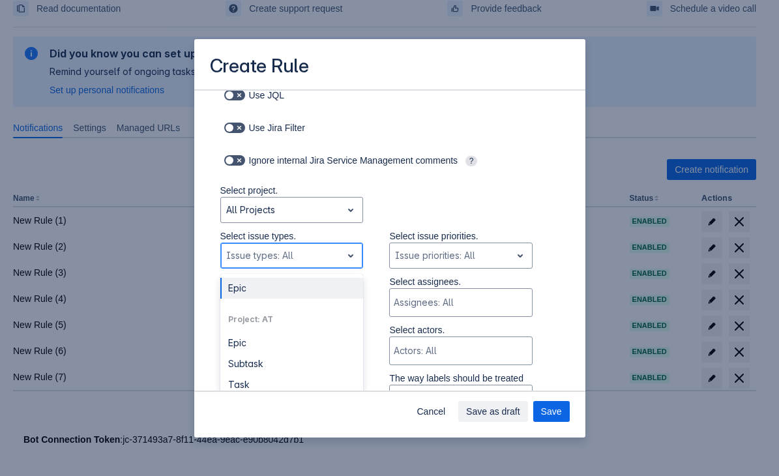
scroll to position [65, 0]
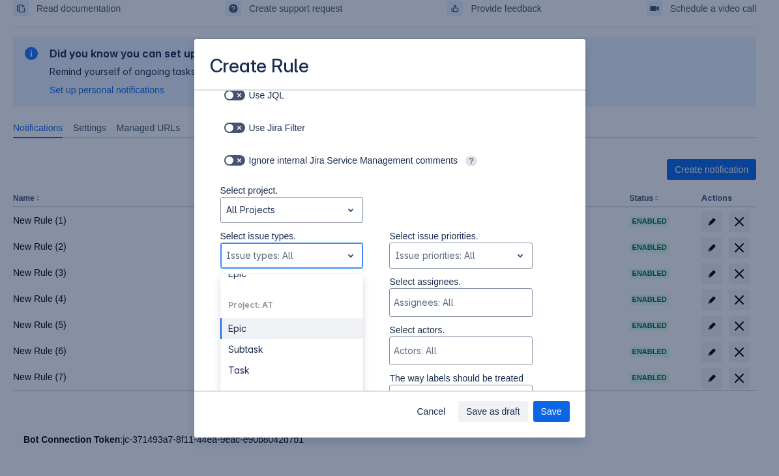
click at [246, 327] on div "Epic" at bounding box center [291, 328] width 143 height 21
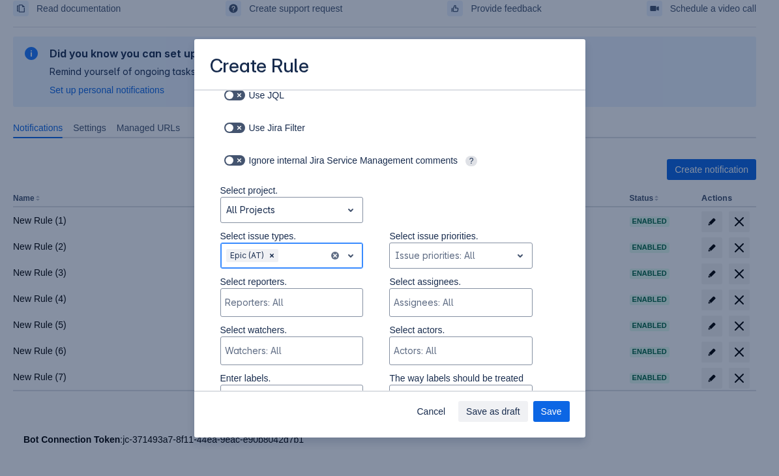
click at [293, 261] on div "Scrollable content" at bounding box center [302, 256] width 43 height 16
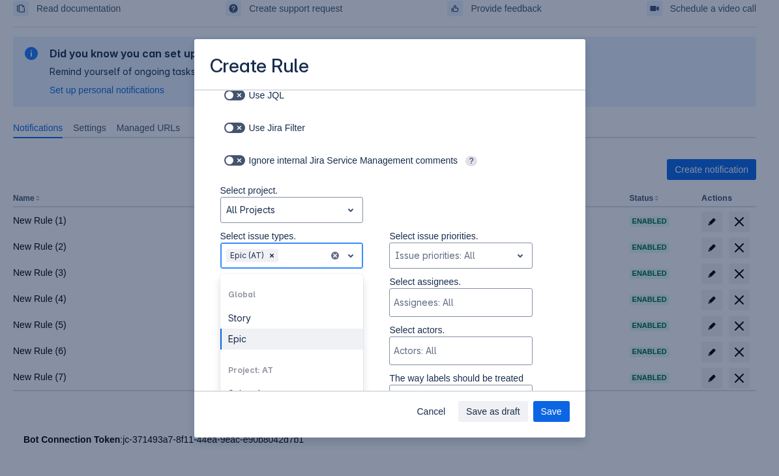
scroll to position [63, 0]
click at [251, 336] on div "Subtask" at bounding box center [291, 331] width 143 height 21
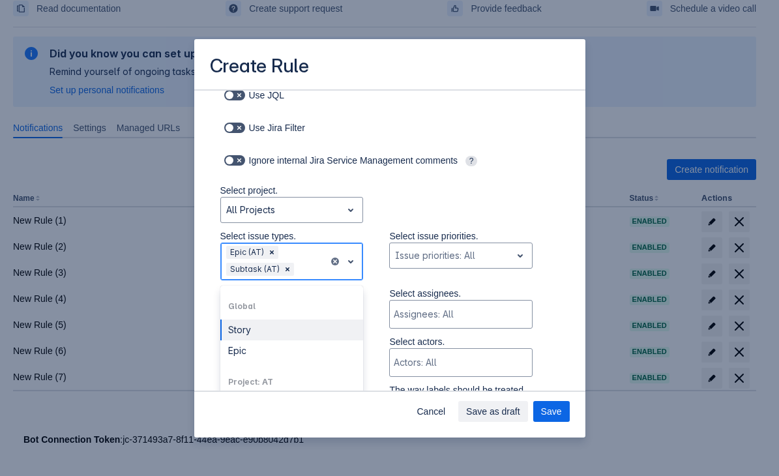
click at [298, 272] on div "Scrollable content" at bounding box center [310, 269] width 27 height 16
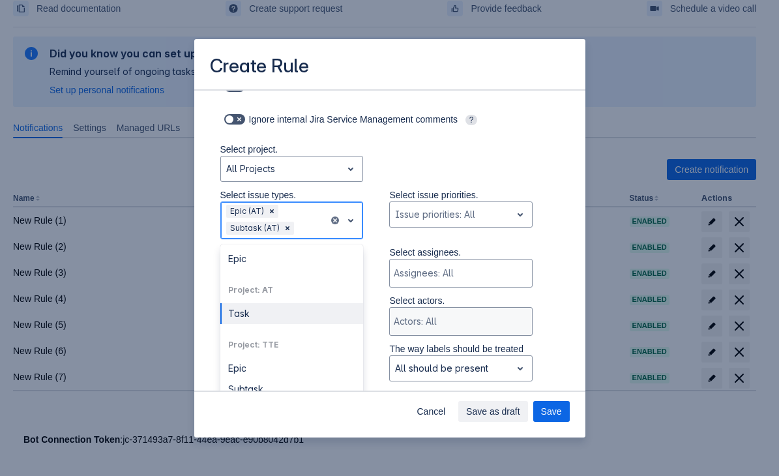
scroll to position [327, 0]
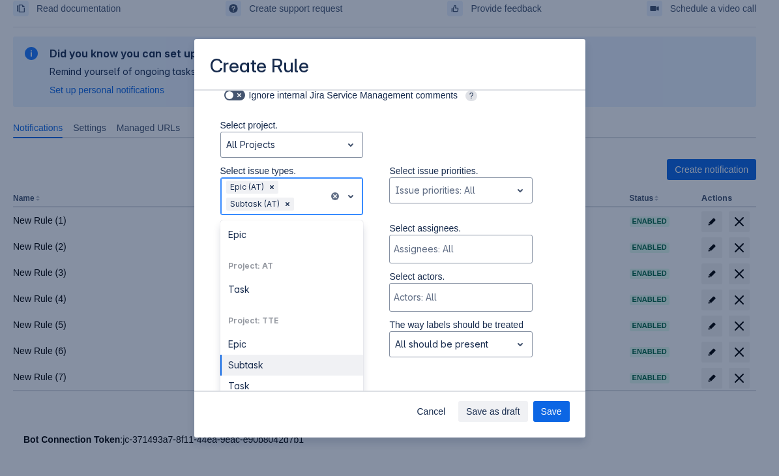
click at [254, 358] on div "Subtask" at bounding box center [291, 365] width 143 height 21
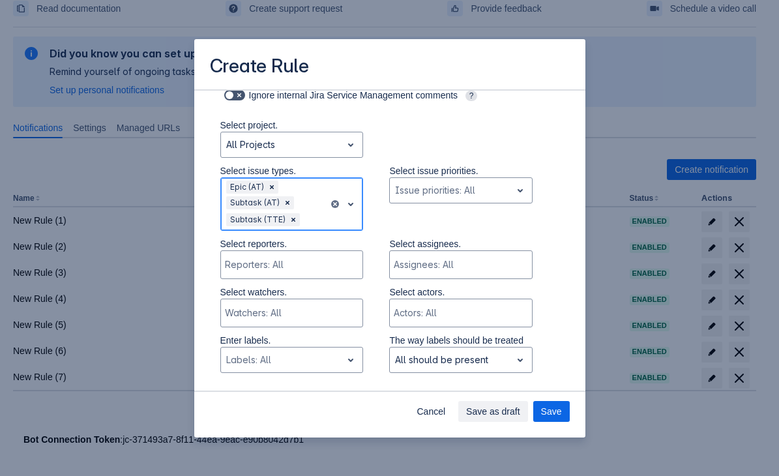
click at [319, 221] on div "Epic (AT) Subtask (AT) Subtask (TTE)" at bounding box center [275, 204] width 108 height 52
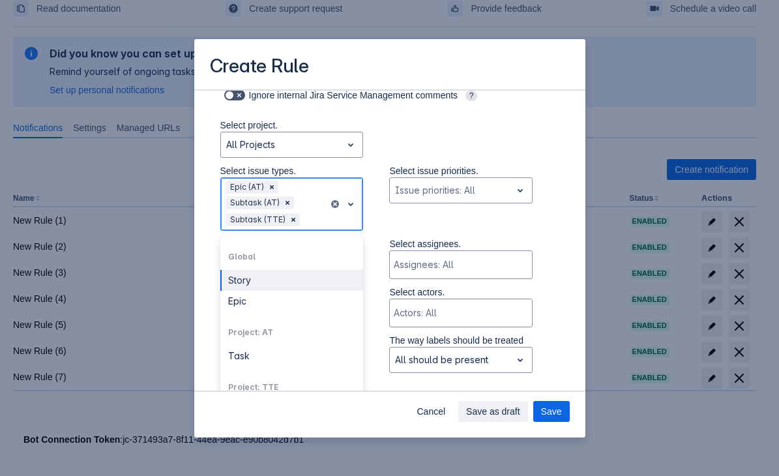
click at [234, 280] on div "Story" at bounding box center [291, 280] width 143 height 21
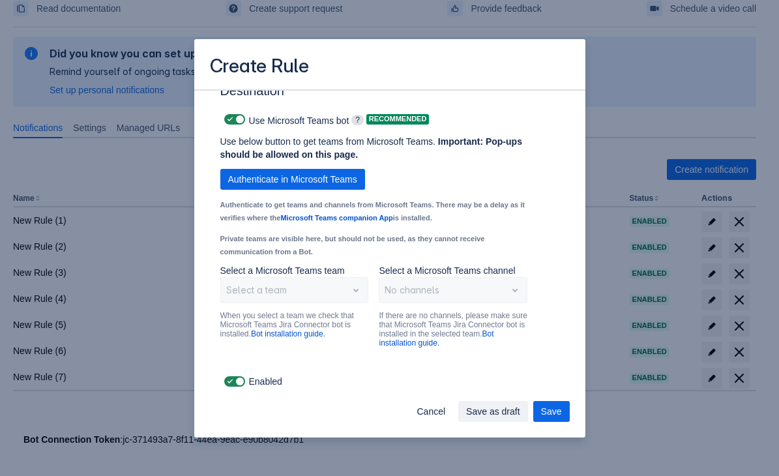
scroll to position [1095, 0]
click at [297, 171] on span "Authenticate in Microsoft Teams" at bounding box center [292, 179] width 129 height 21
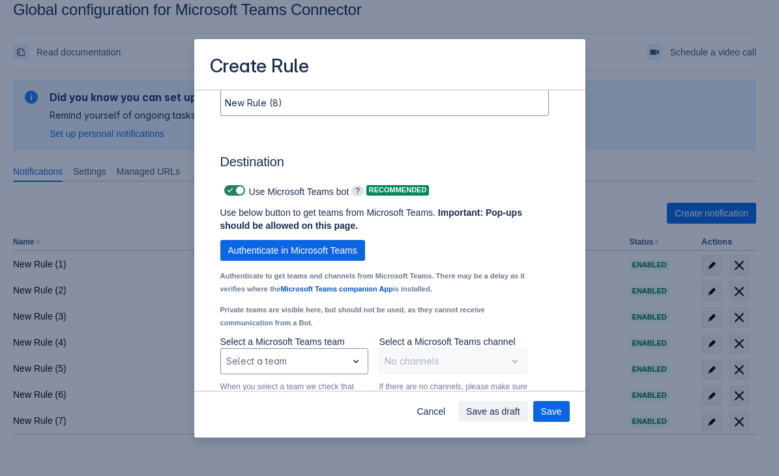
scroll to position [1006, 0]
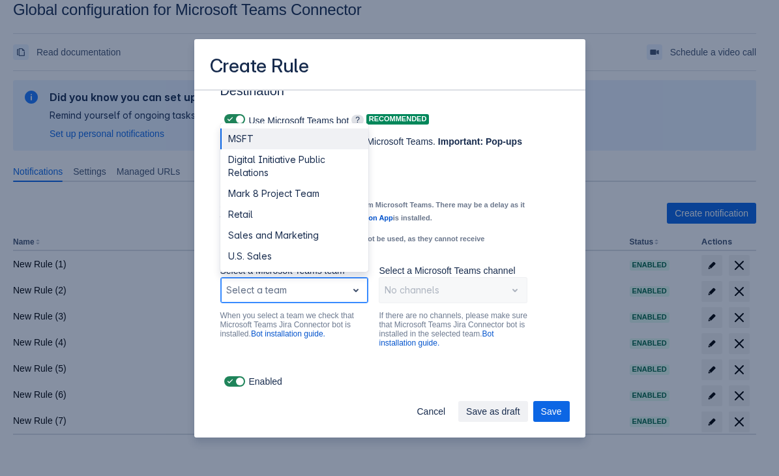
click at [284, 287] on div "Scrollable content" at bounding box center [284, 290] width 116 height 16
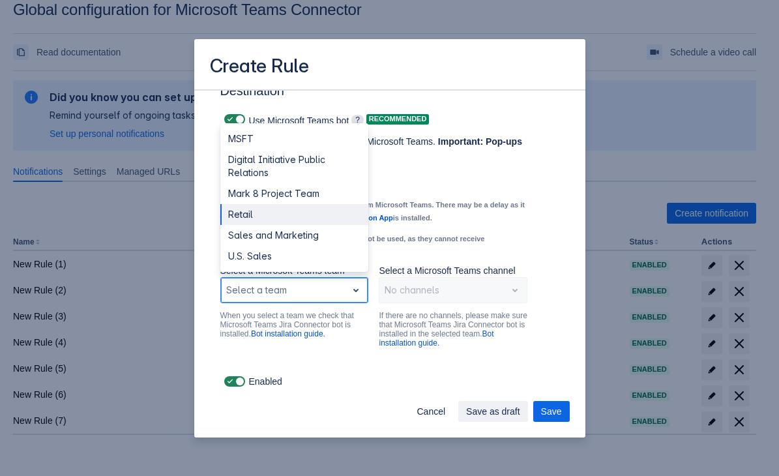
click at [248, 216] on div "Retail" at bounding box center [294, 214] width 149 height 21
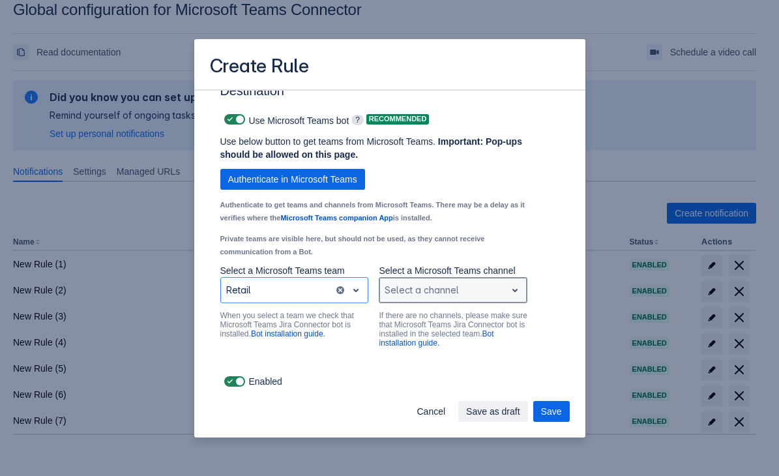
click at [410, 296] on div "Scrollable content" at bounding box center [443, 290] width 116 height 16
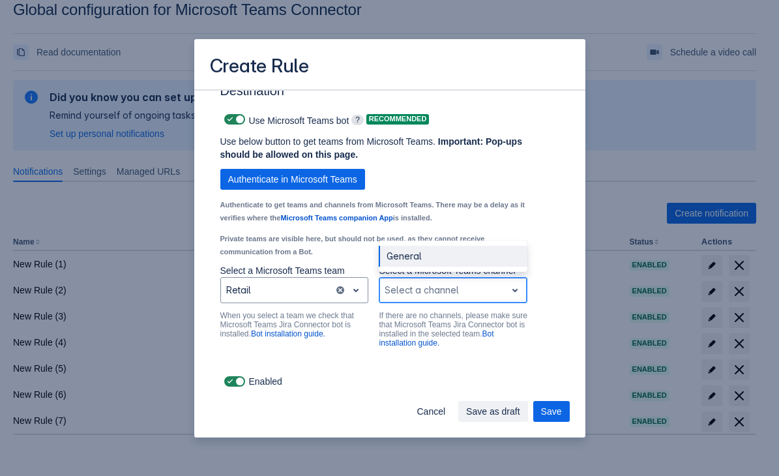
click at [404, 260] on div "General" at bounding box center [453, 256] width 149 height 21
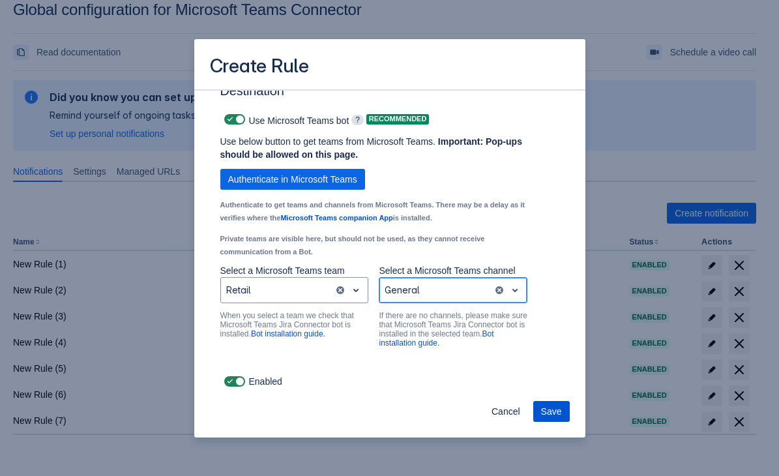
click at [541, 408] on button "Save" at bounding box center [551, 411] width 36 height 21
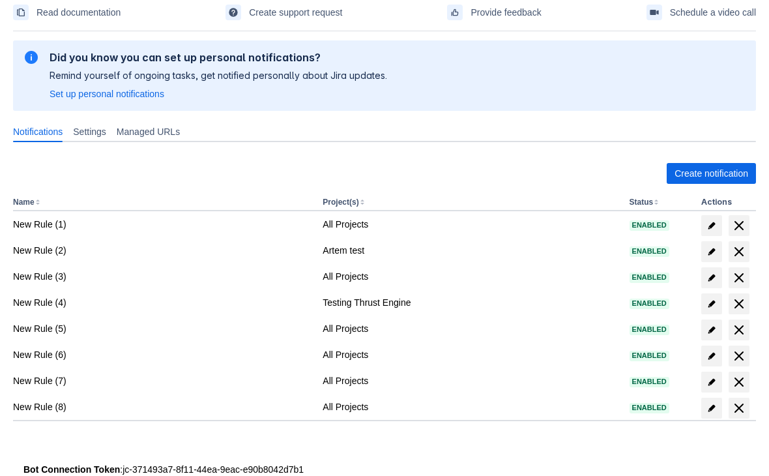
scroll to position [89, 0]
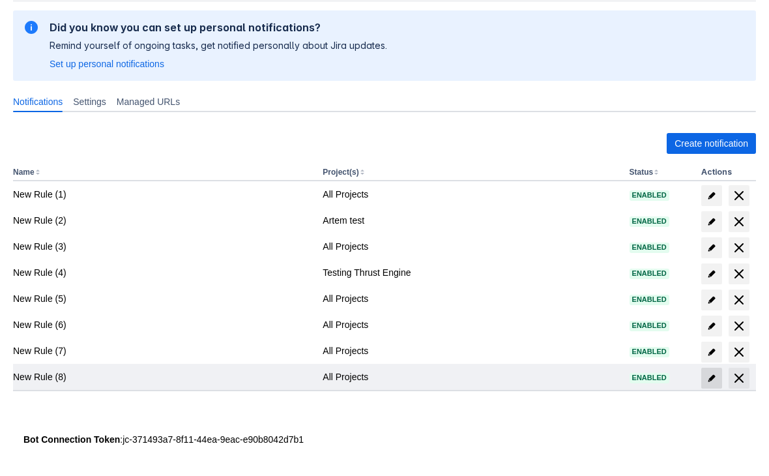
click at [705, 379] on span at bounding box center [711, 378] width 21 height 21
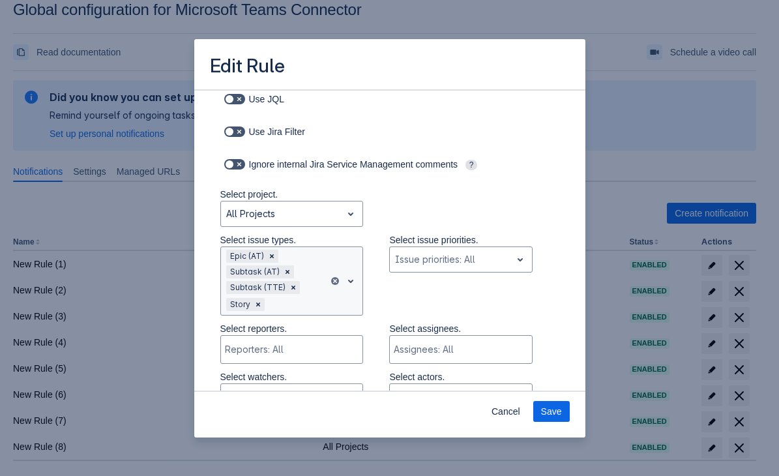
scroll to position [196, 0]
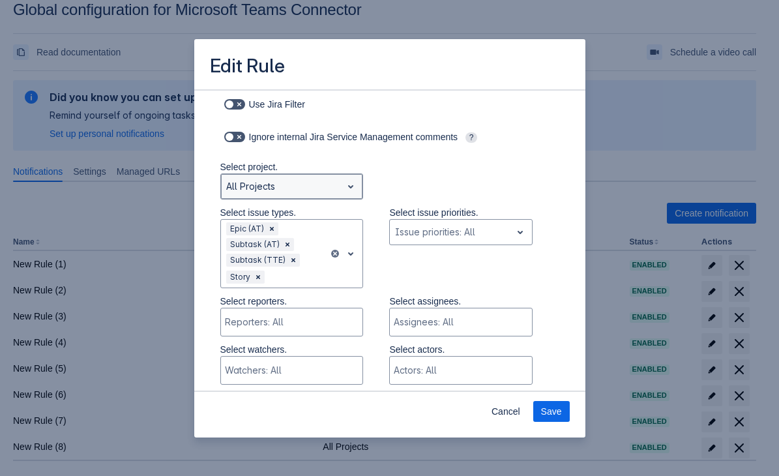
click at [278, 181] on div at bounding box center [281, 187] width 111 height 16
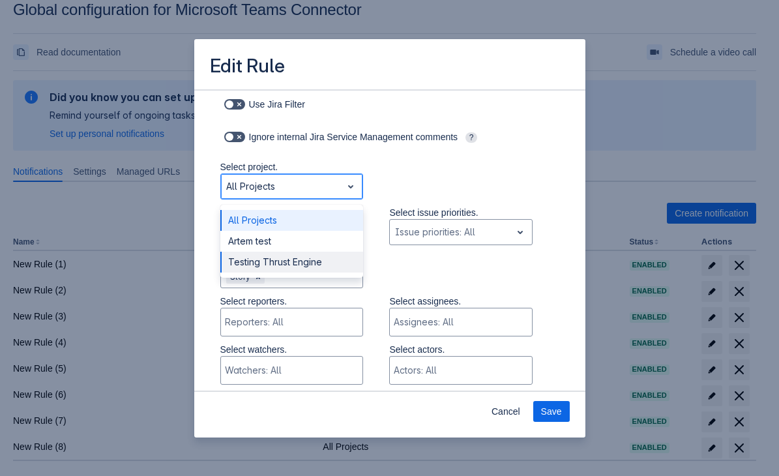
drag, startPoint x: 261, startPoint y: 246, endPoint x: 262, endPoint y: 267, distance: 21.5
click at [262, 267] on div "All Projects Artem test Testing Thrust Engine" at bounding box center [291, 241] width 143 height 73
click at [261, 254] on div "Testing Thrust Engine" at bounding box center [291, 262] width 143 height 21
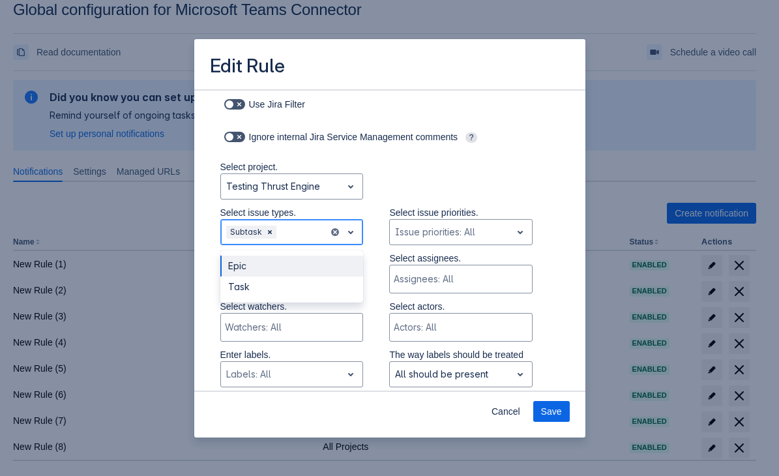
click at [293, 230] on div at bounding box center [301, 232] width 45 height 16
click at [255, 277] on div "Task" at bounding box center [291, 286] width 143 height 21
click at [319, 233] on div at bounding box center [321, 232] width 5 height 16
click at [272, 261] on div "Epic" at bounding box center [291, 265] width 143 height 21
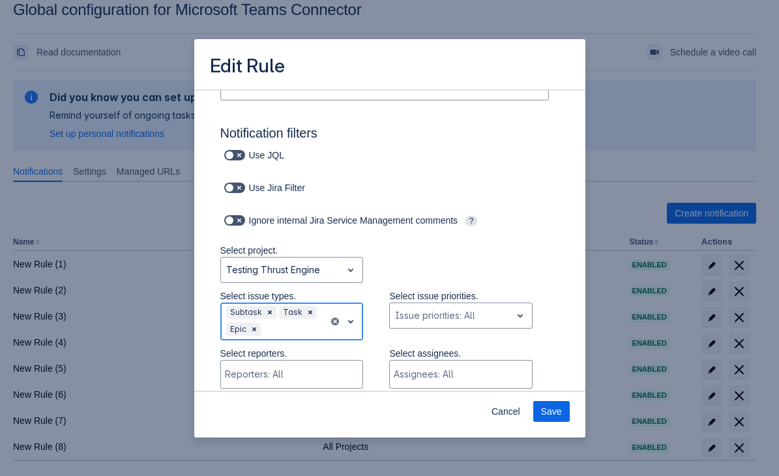
scroll to position [131, 0]
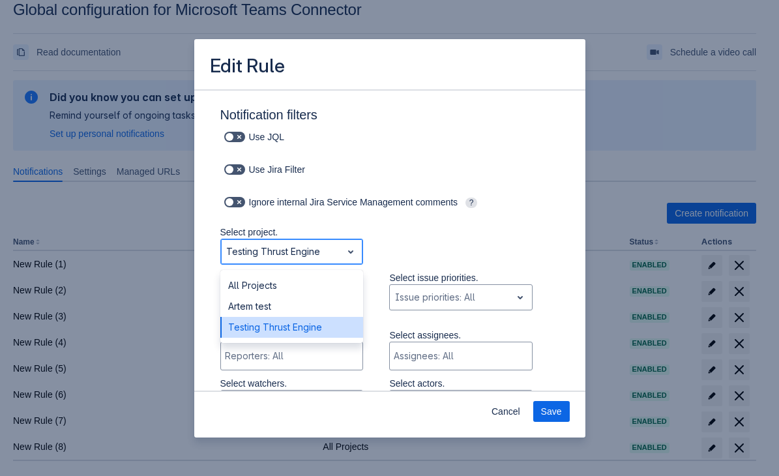
click at [276, 257] on div at bounding box center [281, 252] width 111 height 16
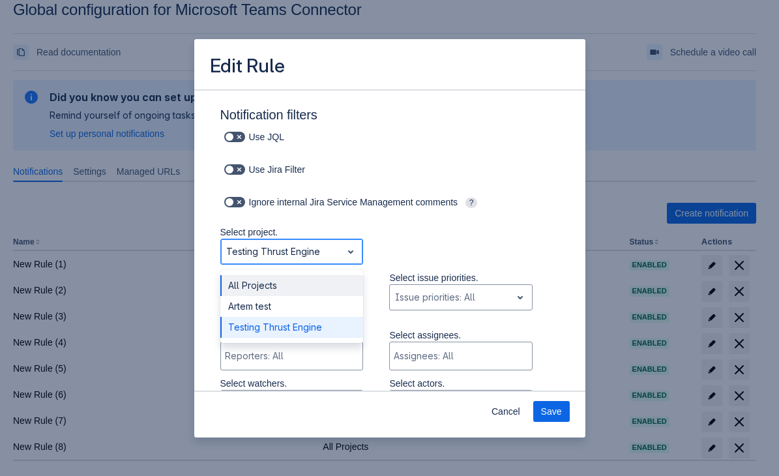
click at [280, 280] on div "All Projects" at bounding box center [291, 285] width 143 height 21
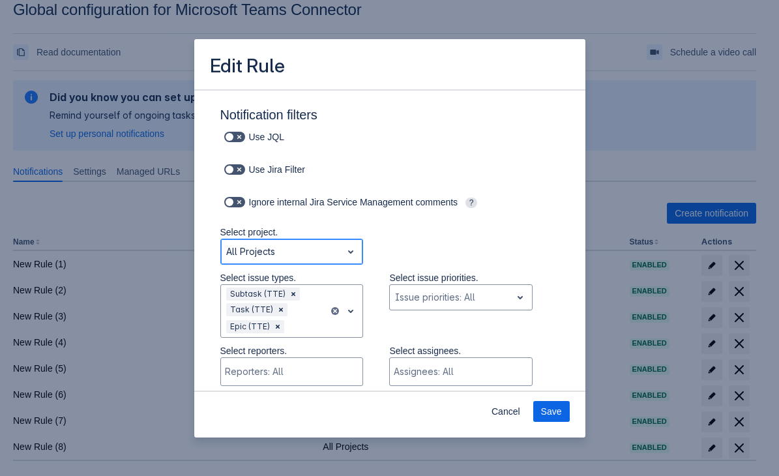
click at [265, 255] on div at bounding box center [281, 252] width 111 height 16
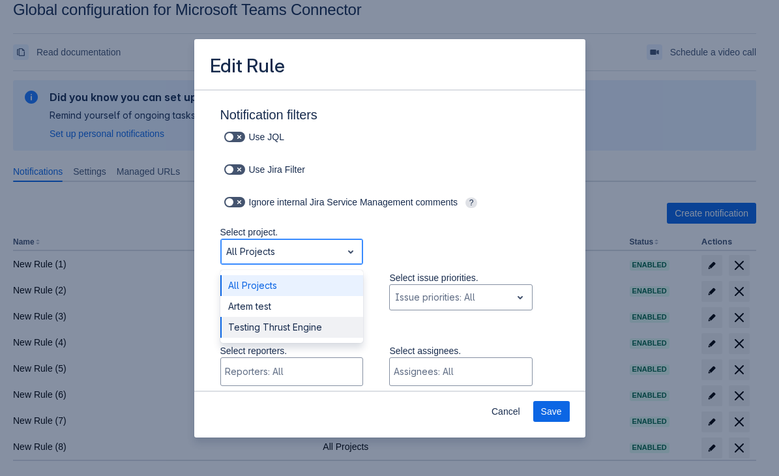
click at [257, 323] on div "Testing Thrust Engine" at bounding box center [291, 327] width 143 height 21
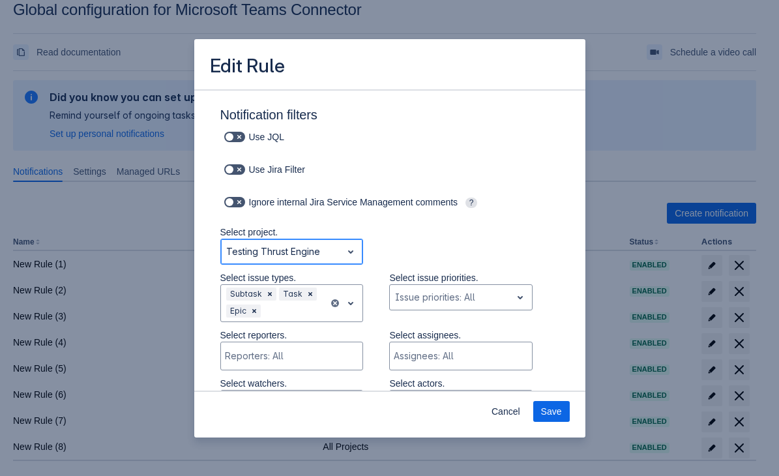
scroll to position [0, 0]
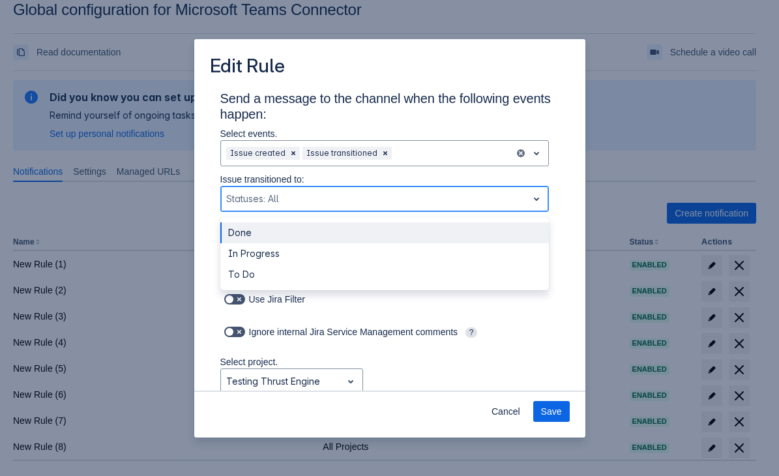
click at [373, 201] on div at bounding box center [374, 199] width 296 height 16
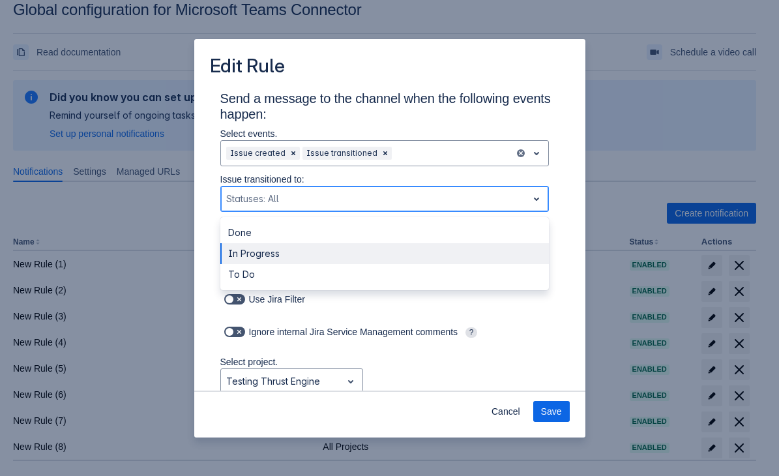
click at [260, 246] on div "In Progress" at bounding box center [384, 253] width 328 height 21
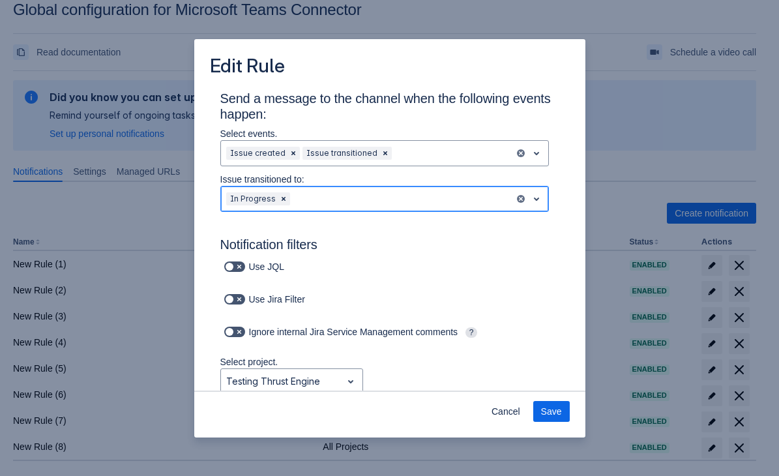
click at [334, 198] on div at bounding box center [401, 199] width 216 height 16
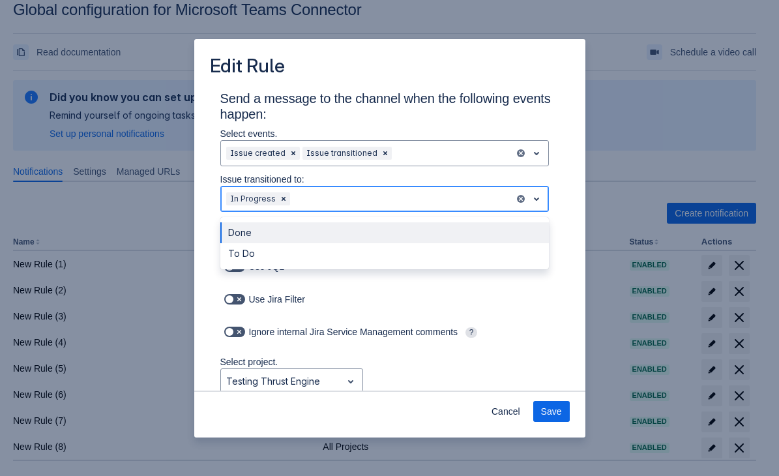
click at [280, 236] on div "Done" at bounding box center [384, 232] width 328 height 21
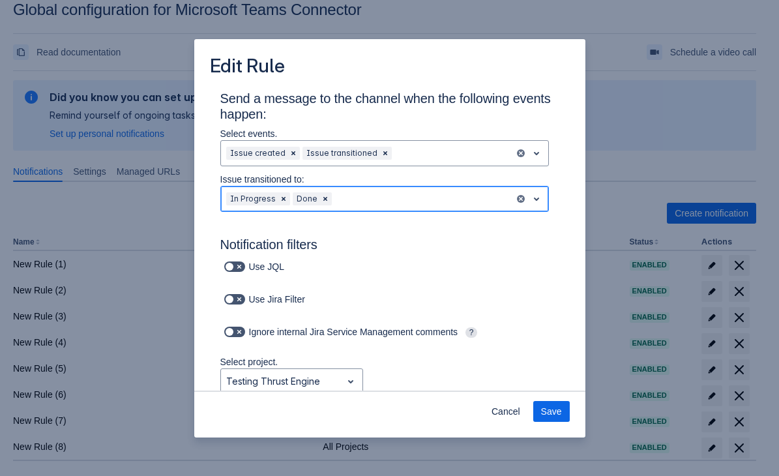
click at [347, 199] on div at bounding box center [421, 199] width 175 height 16
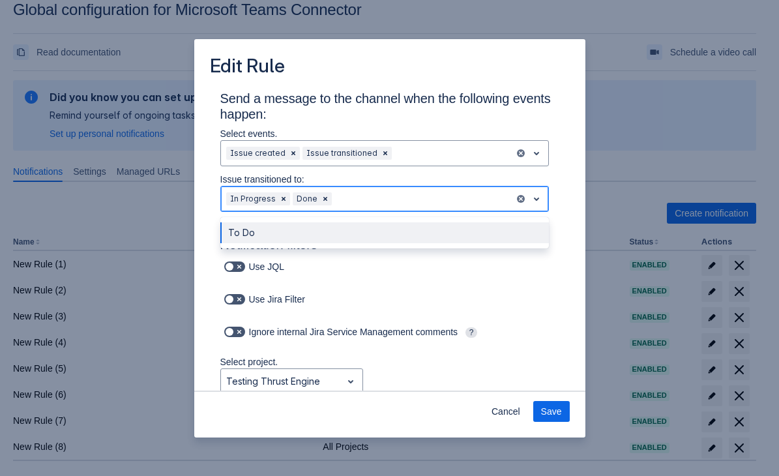
click at [297, 230] on div "To Do" at bounding box center [384, 232] width 328 height 21
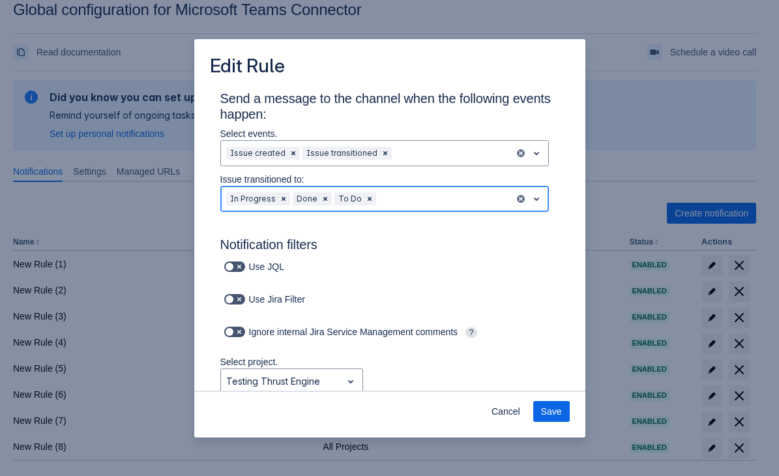
click at [405, 194] on div at bounding box center [444, 199] width 130 height 16
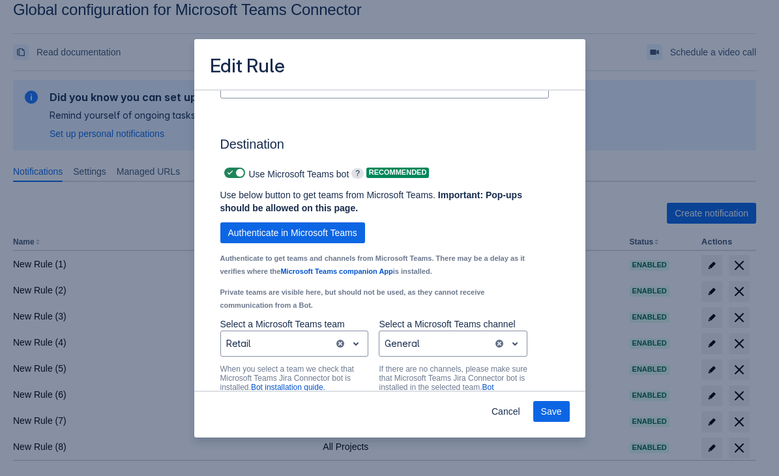
scroll to position [913, 0]
click at [547, 419] on span "Save" at bounding box center [551, 411] width 21 height 21
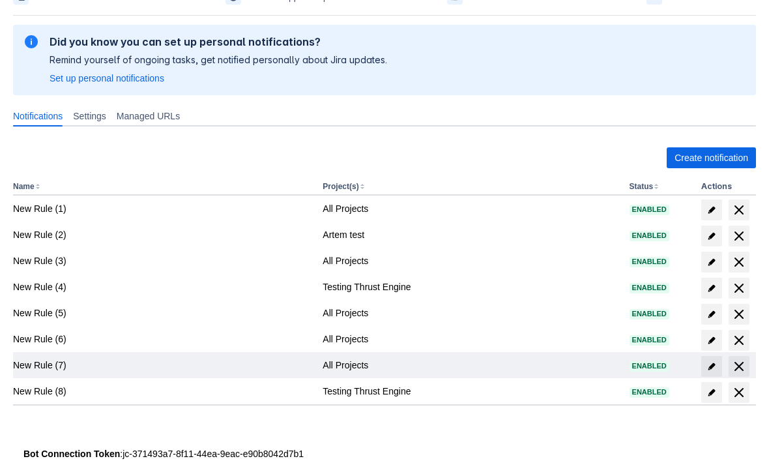
scroll to position [89, 0]
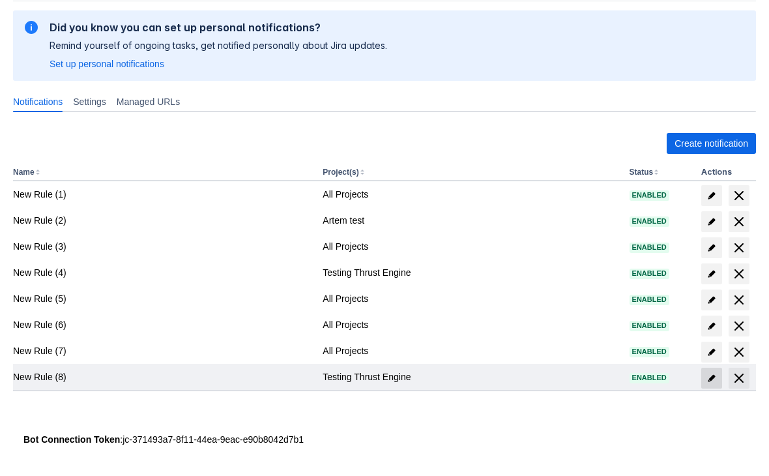
click at [717, 380] on span "edit" at bounding box center [711, 378] width 10 height 10
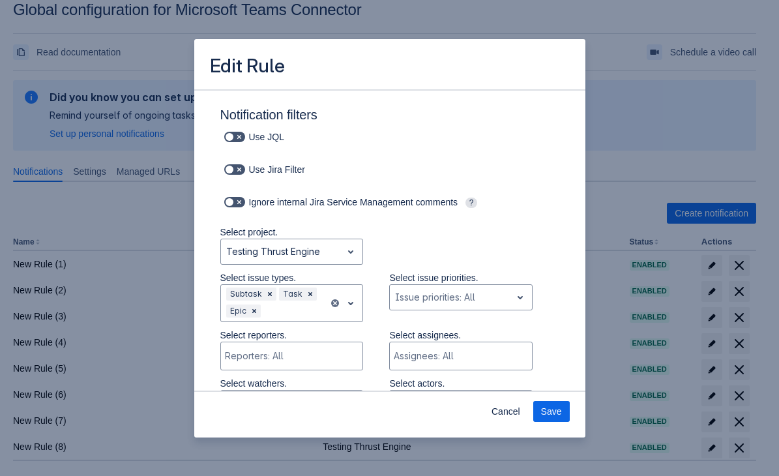
scroll to position [196, 0]
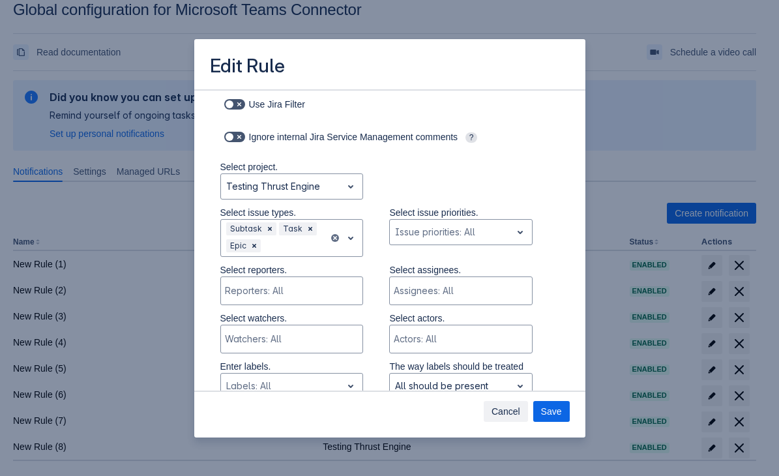
click at [500, 407] on span "Cancel" at bounding box center [505, 411] width 29 height 21
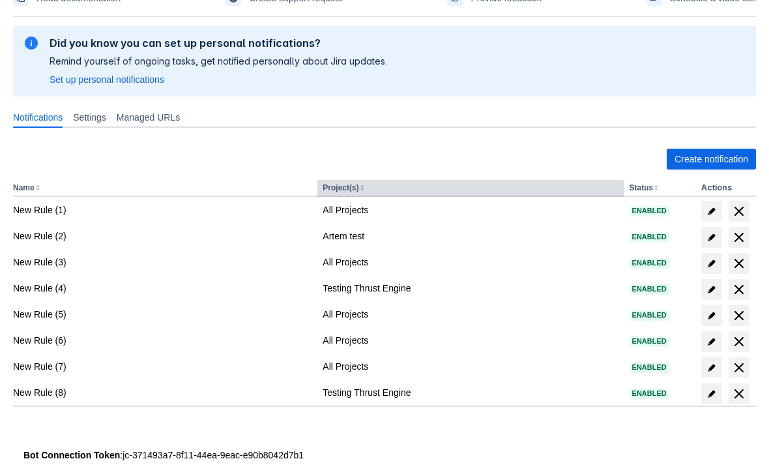
scroll to position [89, 0]
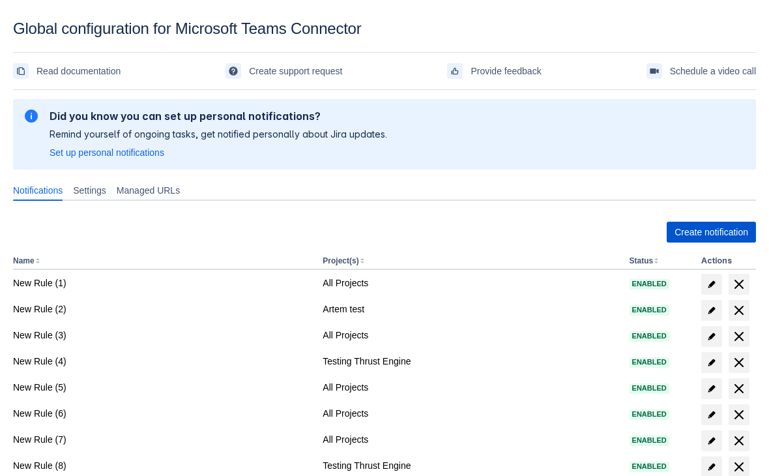
click at [701, 229] on span "Create notification" at bounding box center [712, 232] width 74 height 21
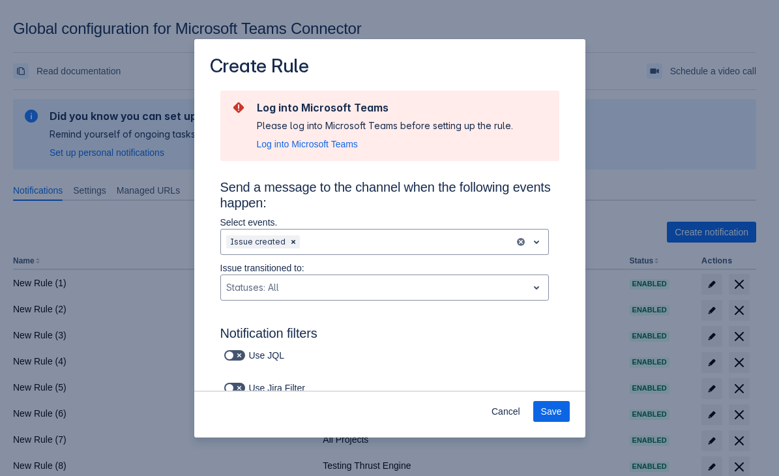
click at [96, 246] on div "Create Rule Log into Microsoft Teams Please log into Microsoft Teams before set…" at bounding box center [389, 238] width 779 height 476
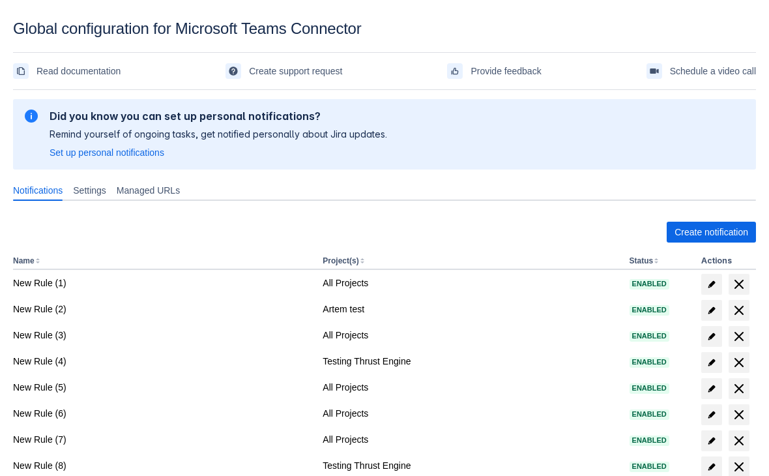
click at [729, 242] on div "Create notification Name Project(s) Status Actions New Rule (1) All Projects En…" at bounding box center [384, 363] width 743 height 305
click at [718, 234] on span "Create notification" at bounding box center [712, 232] width 74 height 21
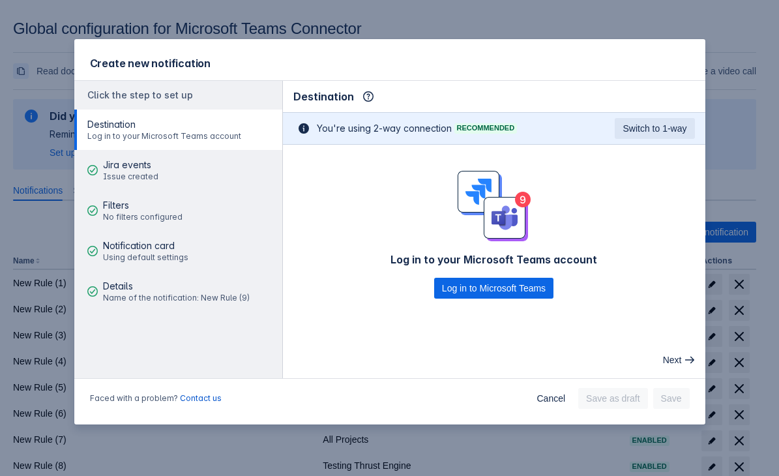
click at [757, 64] on div "Create new notification Click the step to set up Destination Log in to your Mic…" at bounding box center [389, 238] width 779 height 476
click at [549, 397] on span "Cancel" at bounding box center [550, 398] width 29 height 21
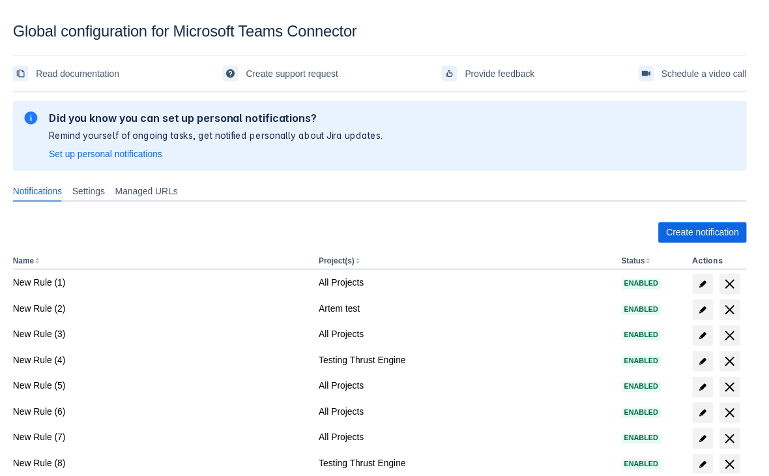
scroll to position [44, 0]
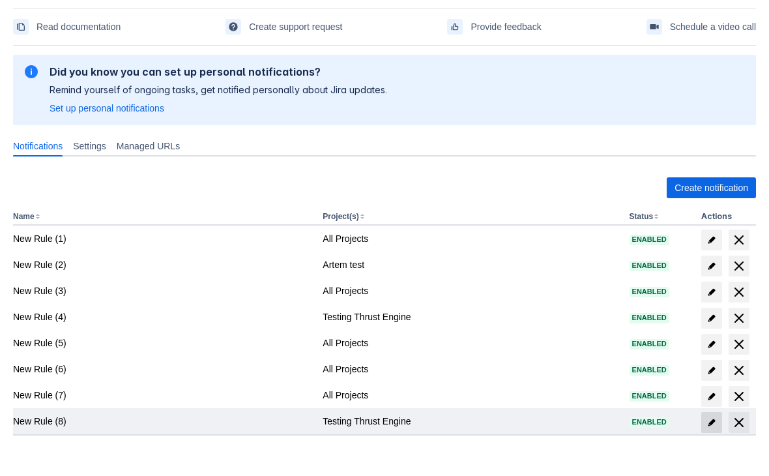
click at [705, 420] on span at bounding box center [711, 422] width 21 height 21
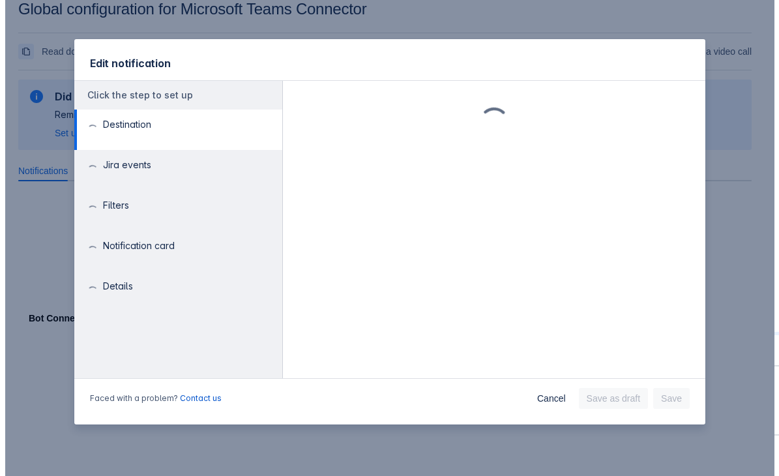
scroll to position [19, 0]
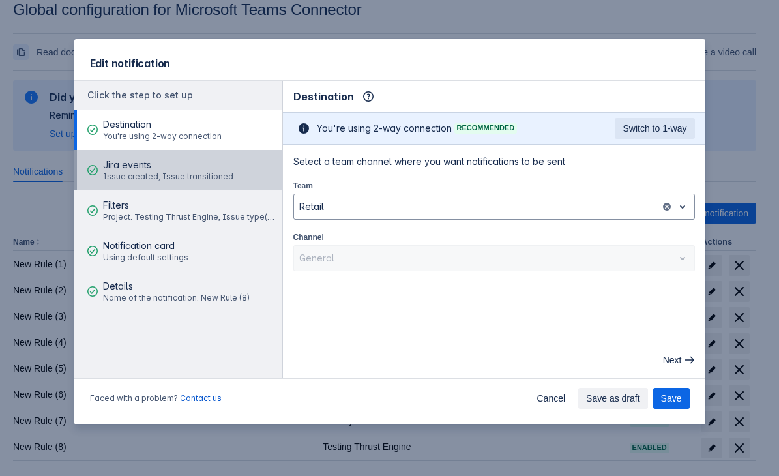
click at [149, 173] on span "Issue created, Issue transitioned" at bounding box center [168, 176] width 130 height 10
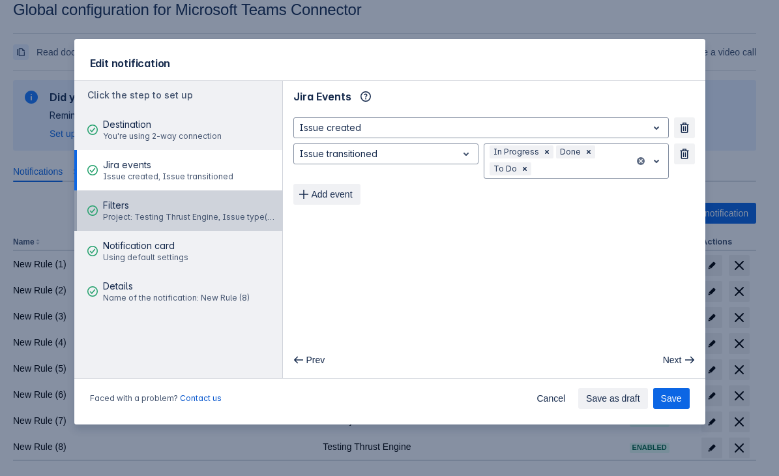
click at [195, 212] on span "Project: Testing Thrust Engine, Issue type(s): Subtask, Task, Epic" at bounding box center [190, 217] width 175 height 10
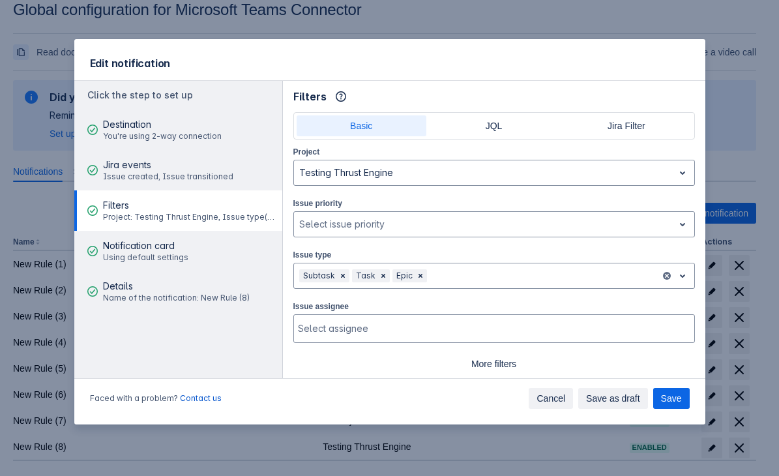
click at [554, 390] on span "Cancel" at bounding box center [550, 398] width 29 height 21
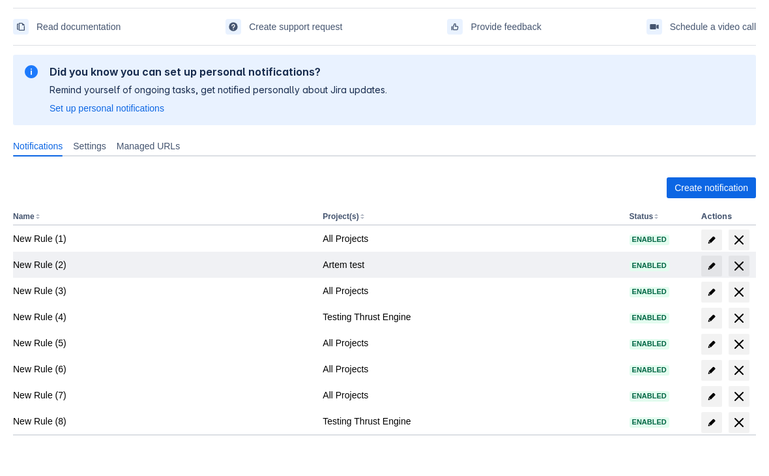
scroll to position [89, 0]
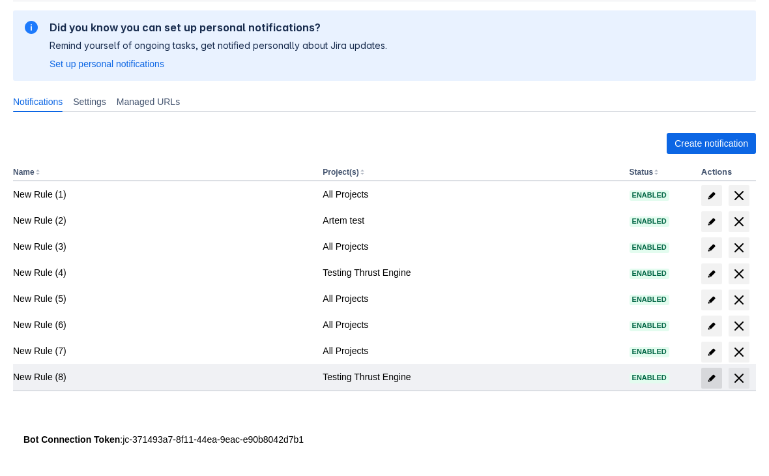
click at [707, 371] on span at bounding box center [711, 378] width 21 height 21
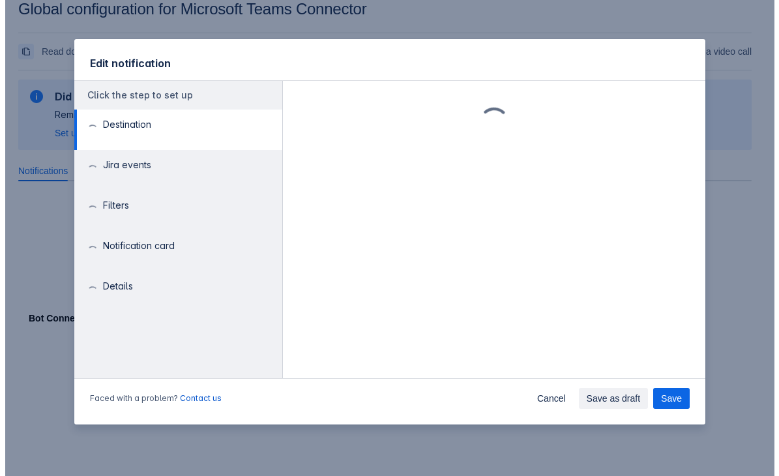
scroll to position [19, 0]
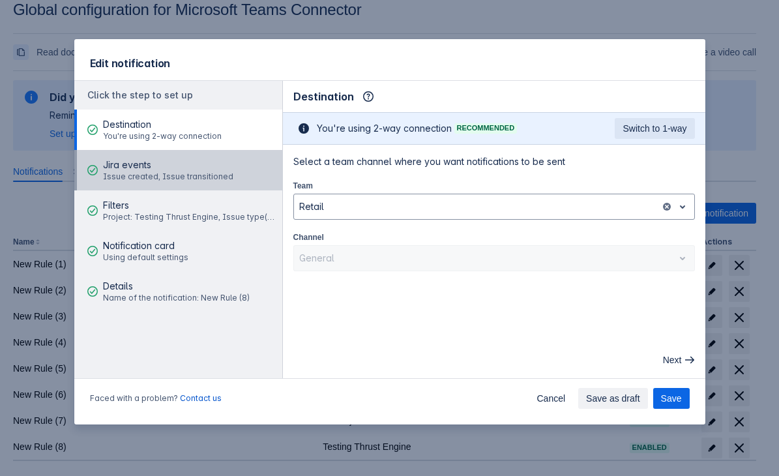
click at [126, 175] on span "Issue created, Issue transitioned" at bounding box center [168, 176] width 130 height 10
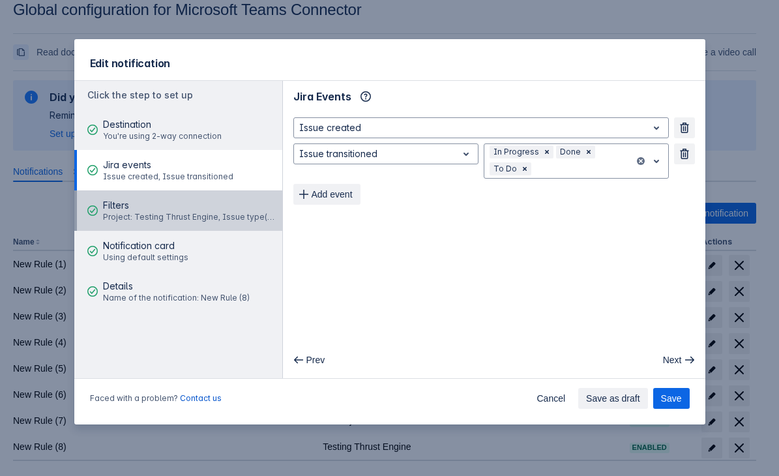
click at [136, 211] on span "Filters" at bounding box center [190, 205] width 175 height 13
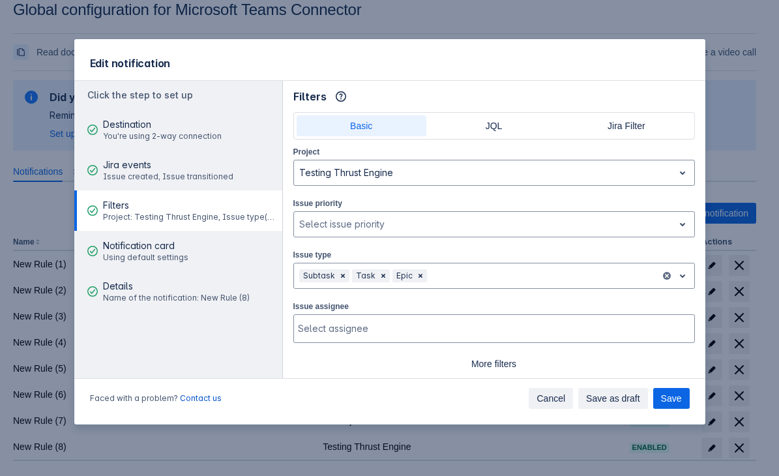
click at [562, 403] on span "Cancel" at bounding box center [550, 398] width 29 height 21
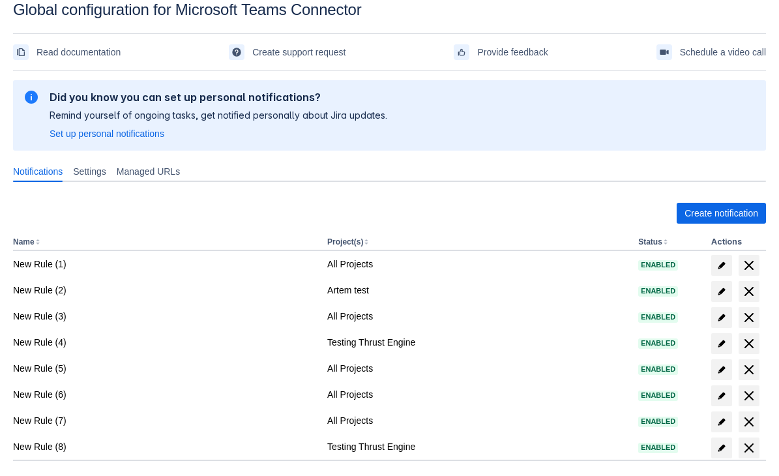
scroll to position [44, 0]
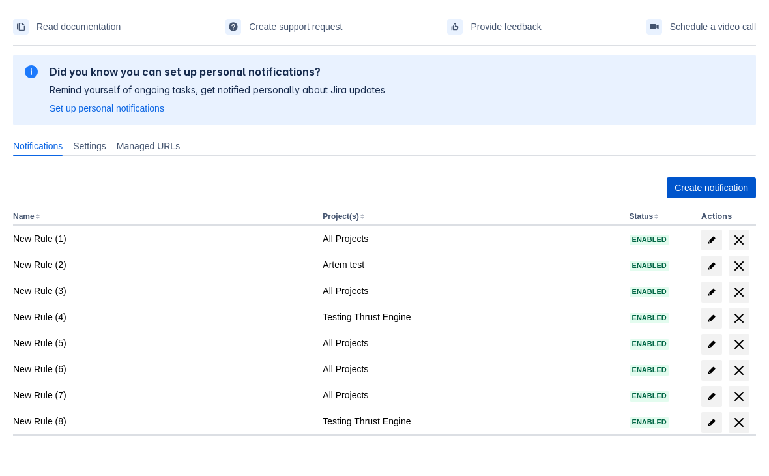
click at [688, 191] on span "Create notification" at bounding box center [712, 187] width 74 height 21
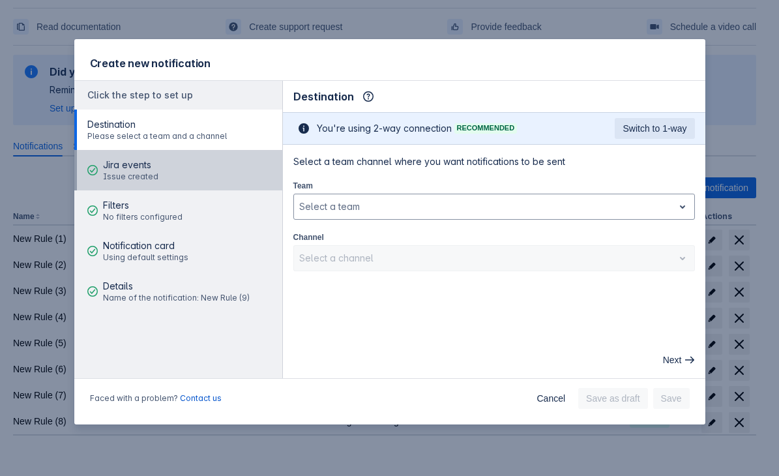
click at [173, 170] on button "Jira events Issue created" at bounding box center [178, 170] width 208 height 40
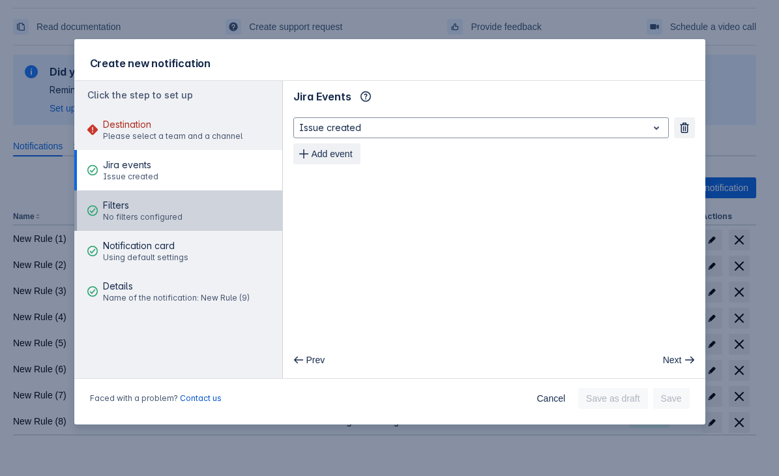
click at [162, 211] on span "Filters" at bounding box center [143, 205] width 80 height 13
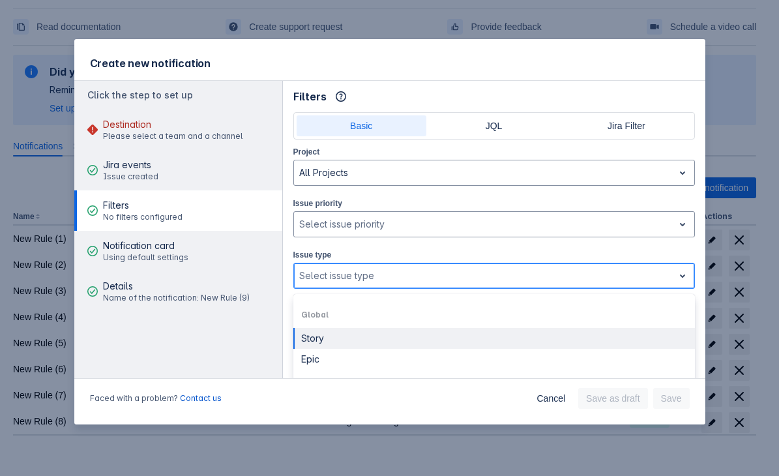
click at [342, 273] on div at bounding box center [483, 276] width 369 height 16
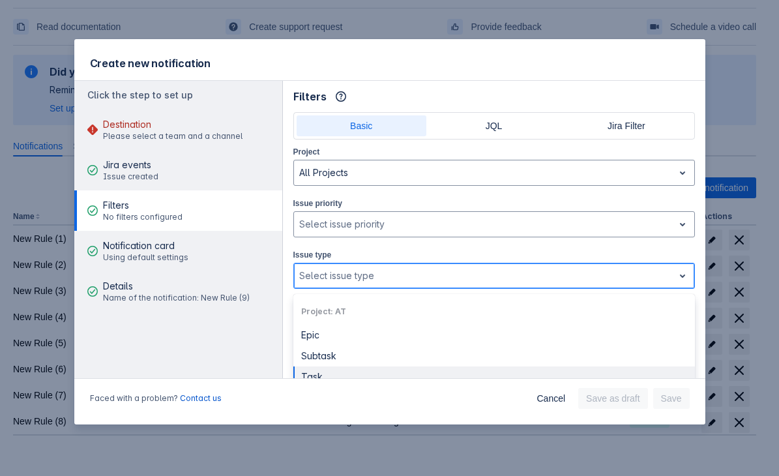
scroll to position [130, 0]
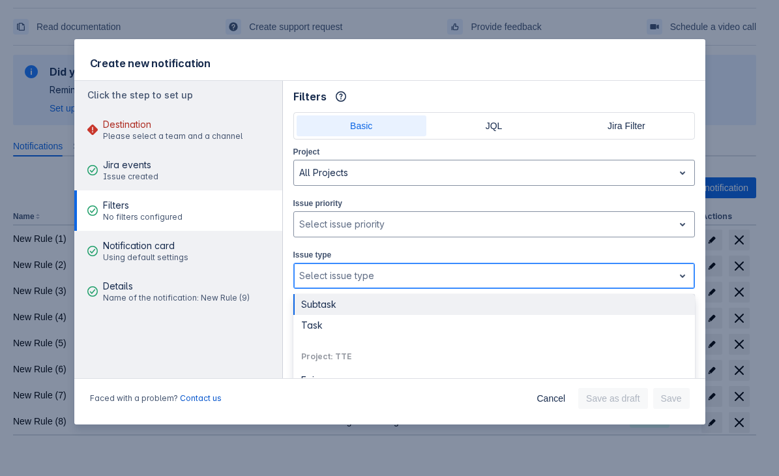
click at [324, 309] on div "Subtask" at bounding box center [493, 304] width 401 height 21
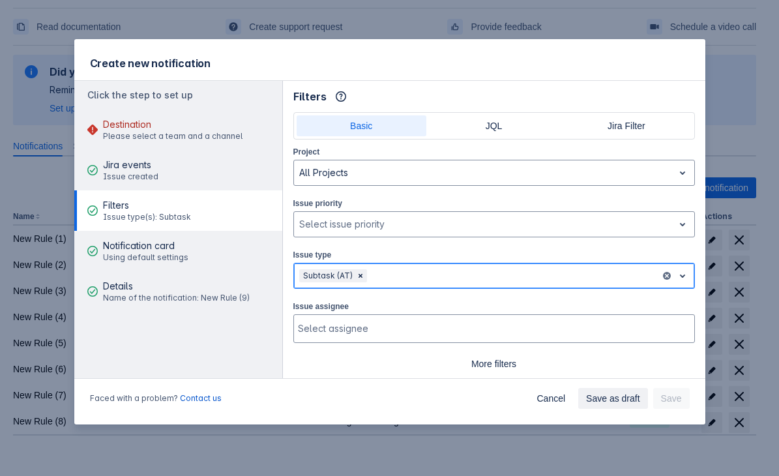
click at [404, 278] on div at bounding box center [512, 276] width 285 height 16
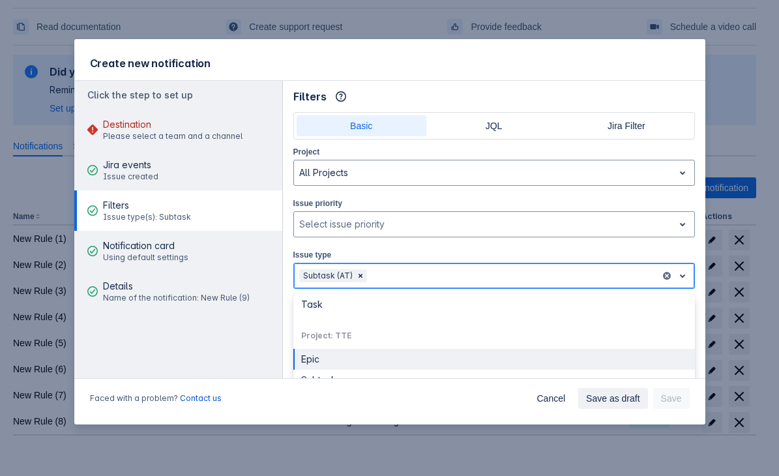
click at [329, 351] on div "Epic" at bounding box center [493, 359] width 401 height 21
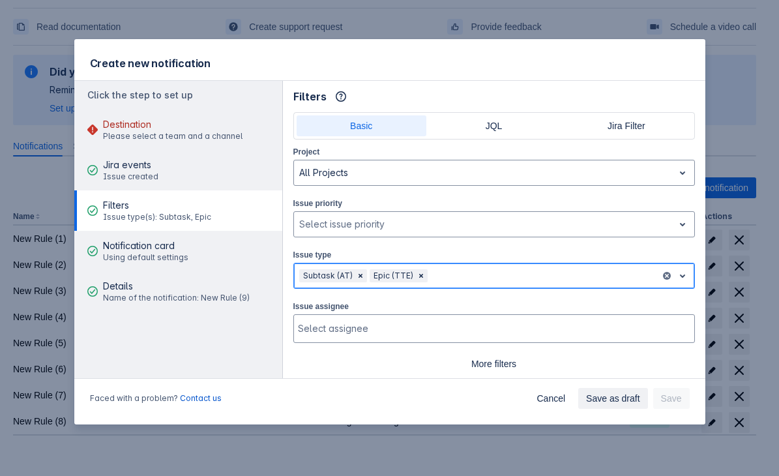
scroll to position [30, 0]
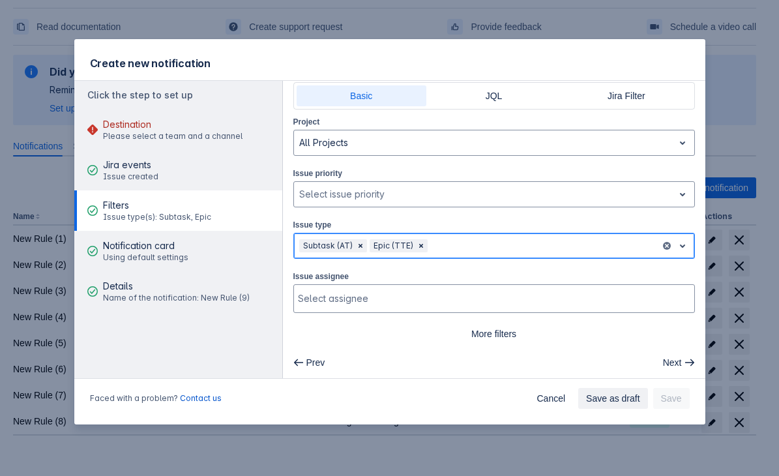
click at [467, 242] on div at bounding box center [542, 246] width 225 height 16
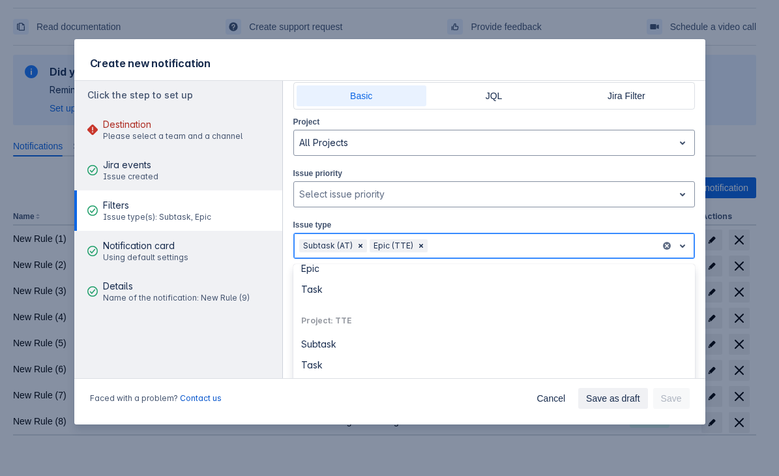
scroll to position [116, 0]
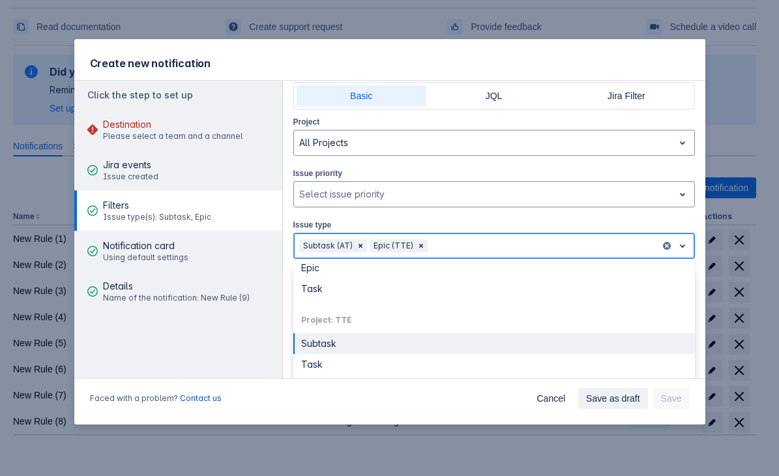
click at [323, 348] on div "Subtask" at bounding box center [493, 343] width 401 height 21
